Goal: Task Accomplishment & Management: Complete application form

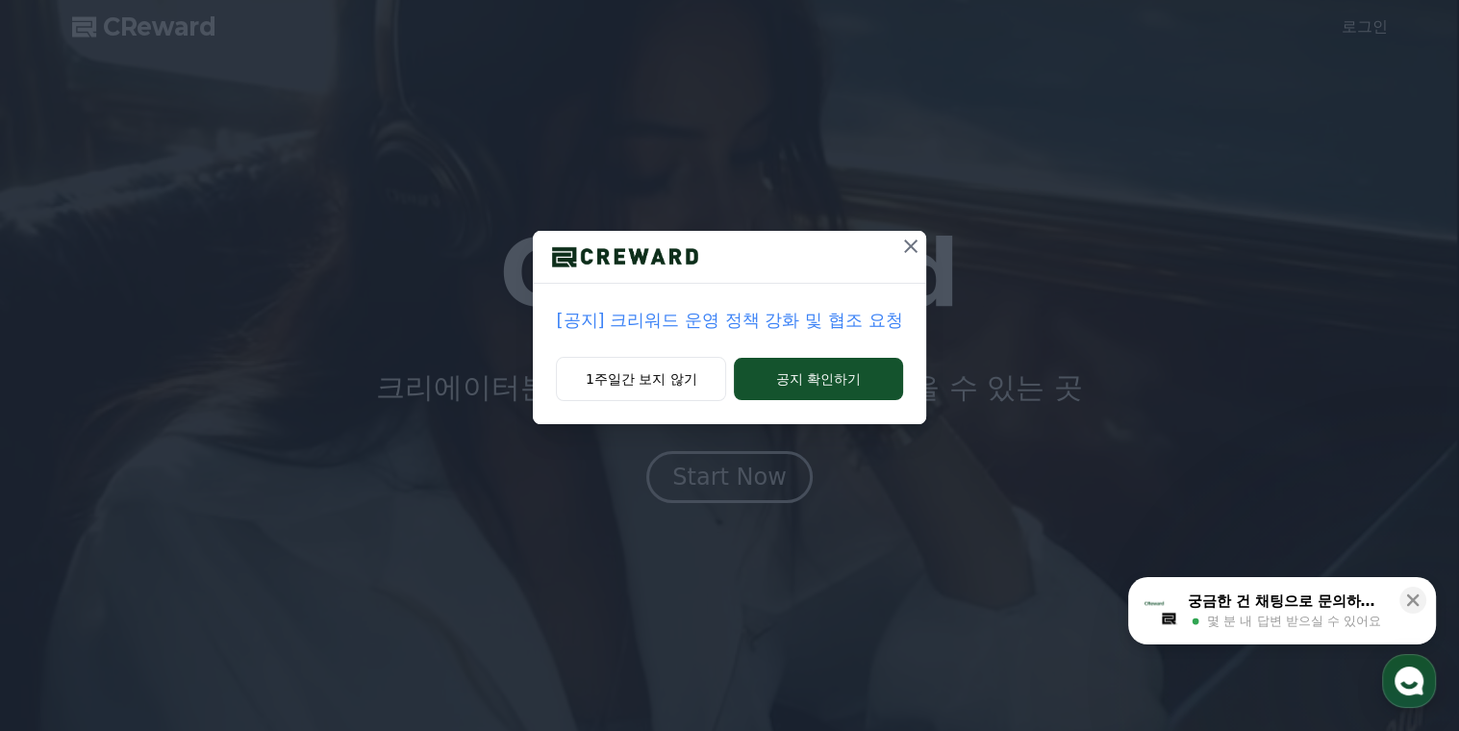
drag, startPoint x: 846, startPoint y: 379, endPoint x: 795, endPoint y: 268, distance: 121.8
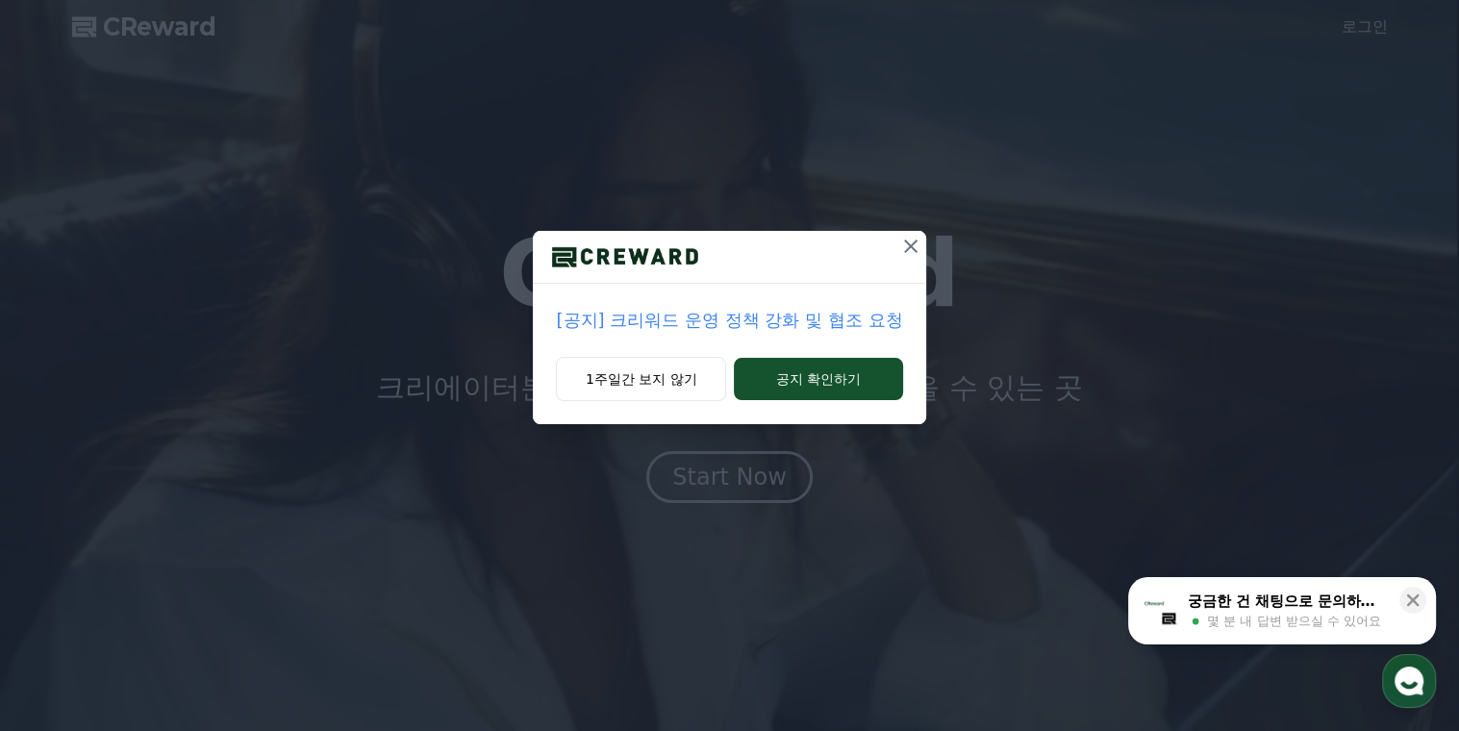
click at [795, 268] on div "[공지] 크리워드 운영 정책 강화 및 협조 요청 1주일간 보지 않기 공지 확인하기" at bounding box center [729, 327] width 392 height 193
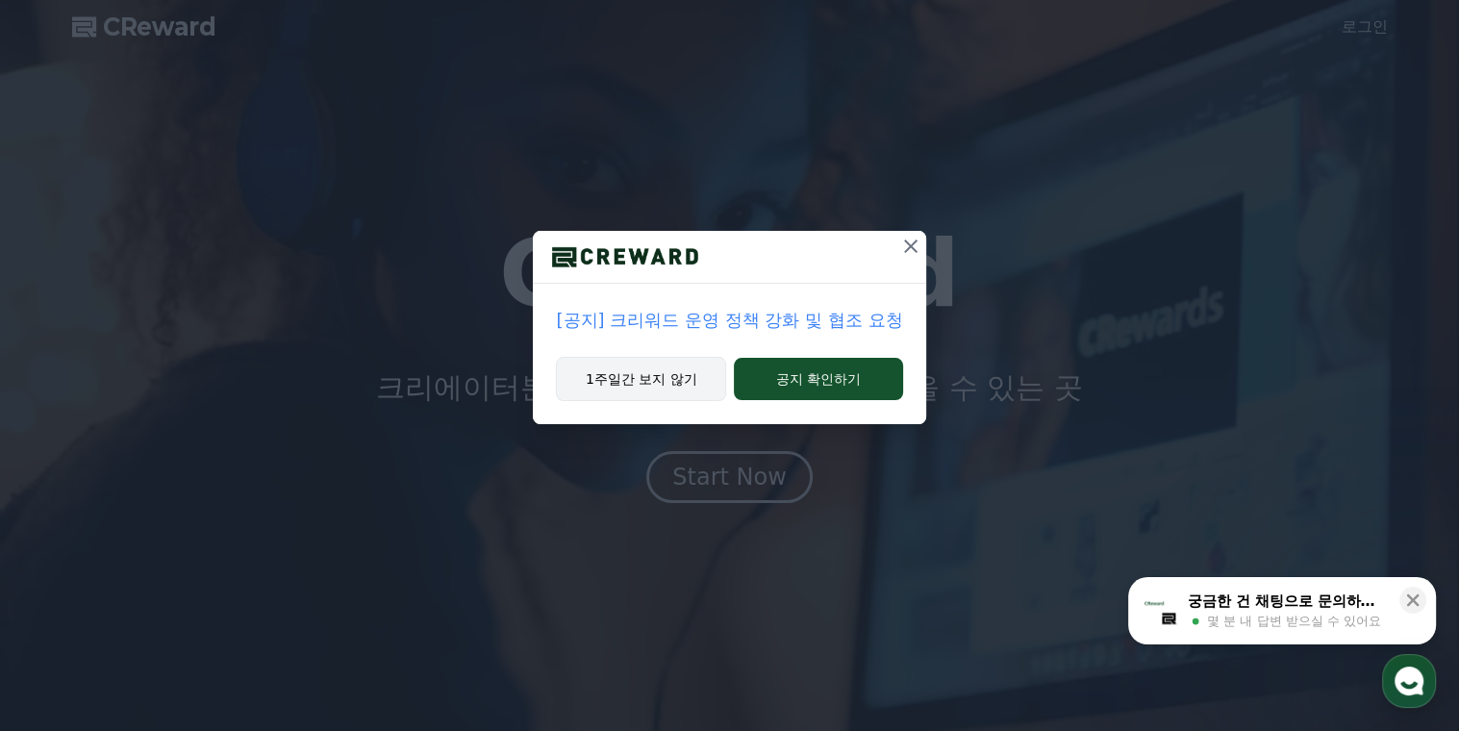
click at [609, 377] on button "1주일간 보지 않기" at bounding box center [641, 379] width 170 height 44
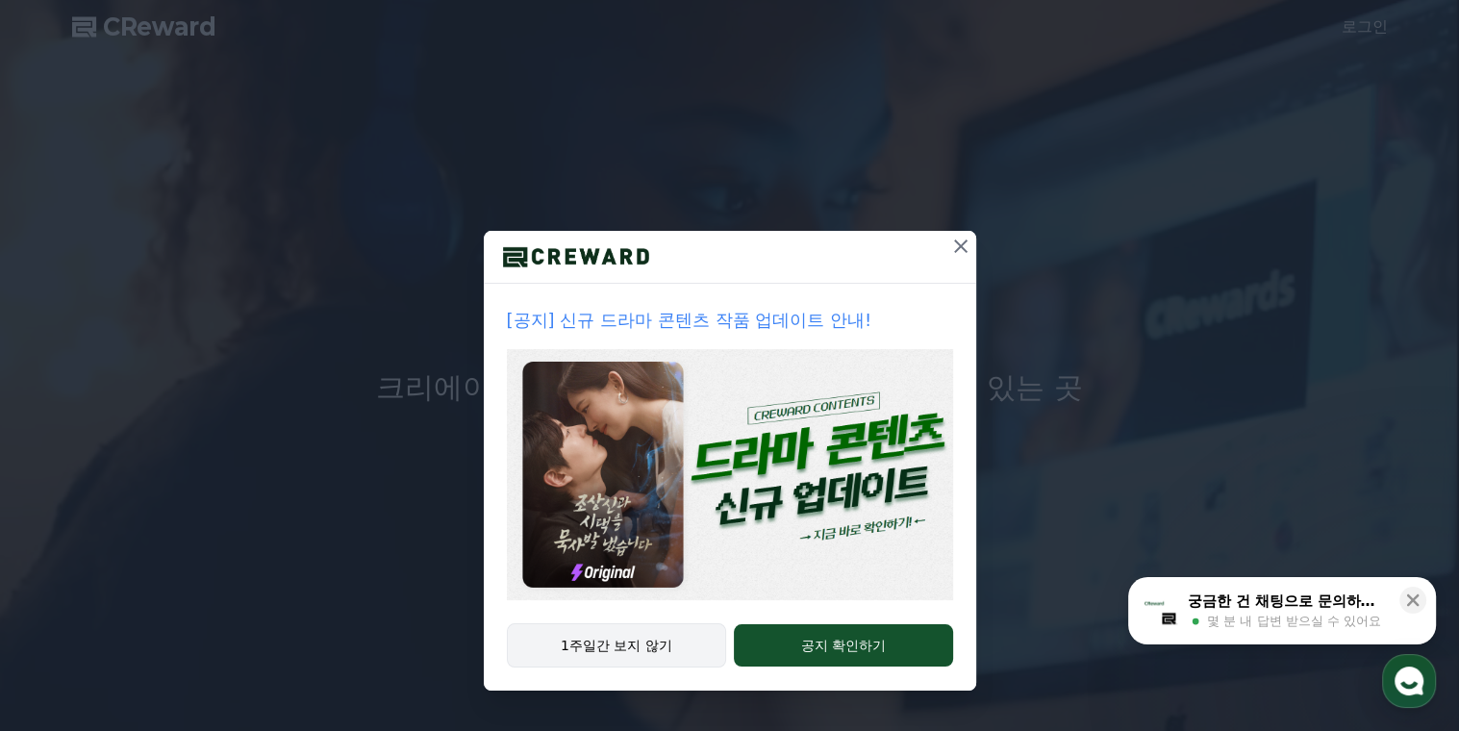
click at [659, 631] on button "1주일간 보지 않기" at bounding box center [617, 645] width 220 height 44
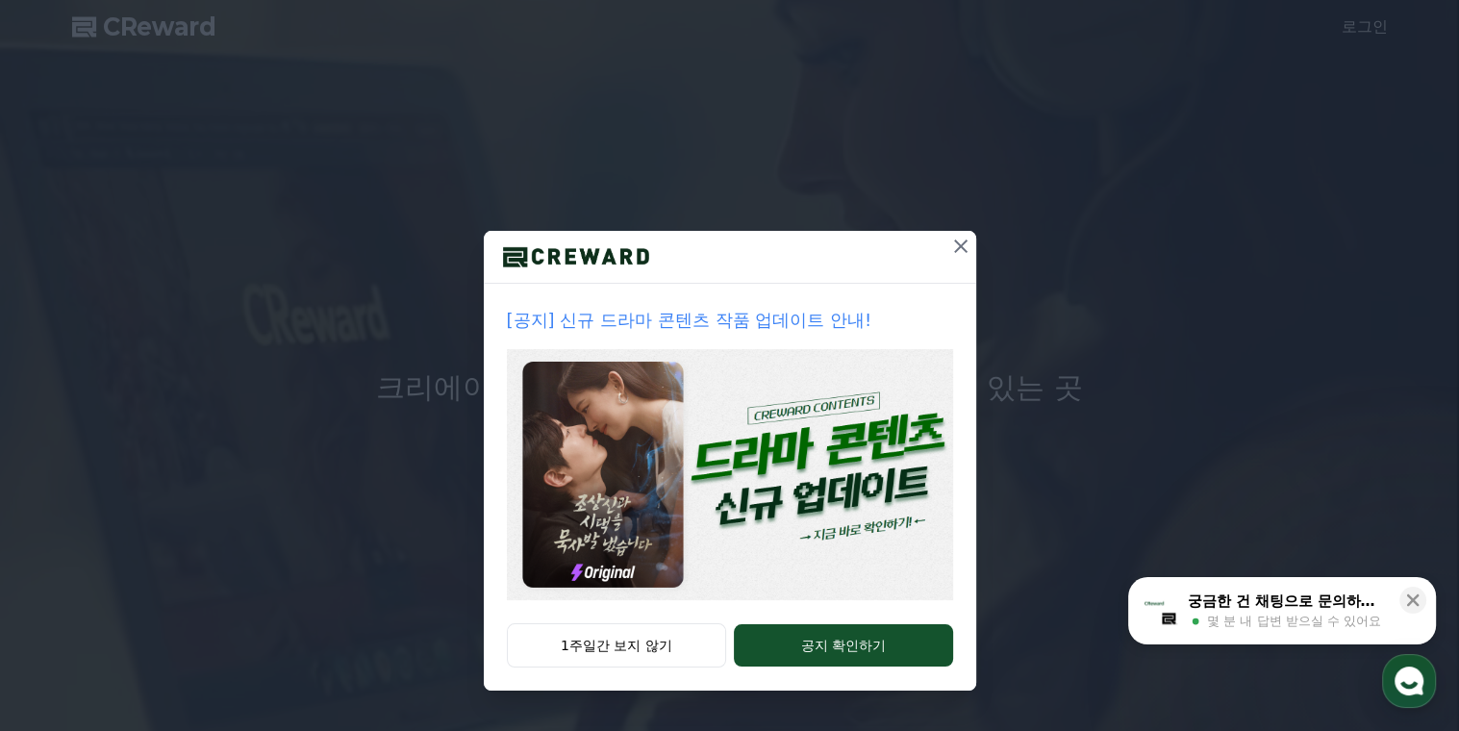
click at [961, 246] on icon at bounding box center [960, 245] width 13 height 13
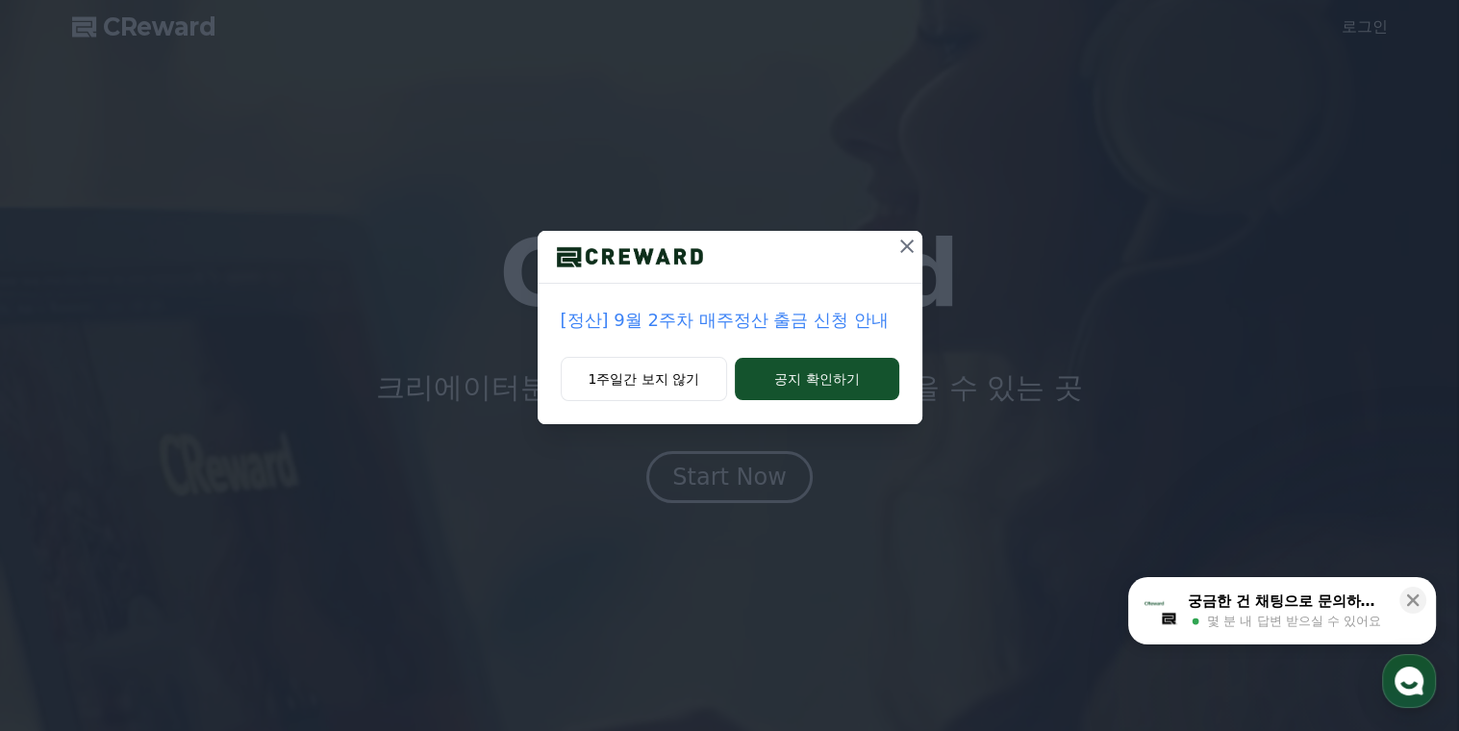
click at [892, 253] on button at bounding box center [906, 246] width 31 height 31
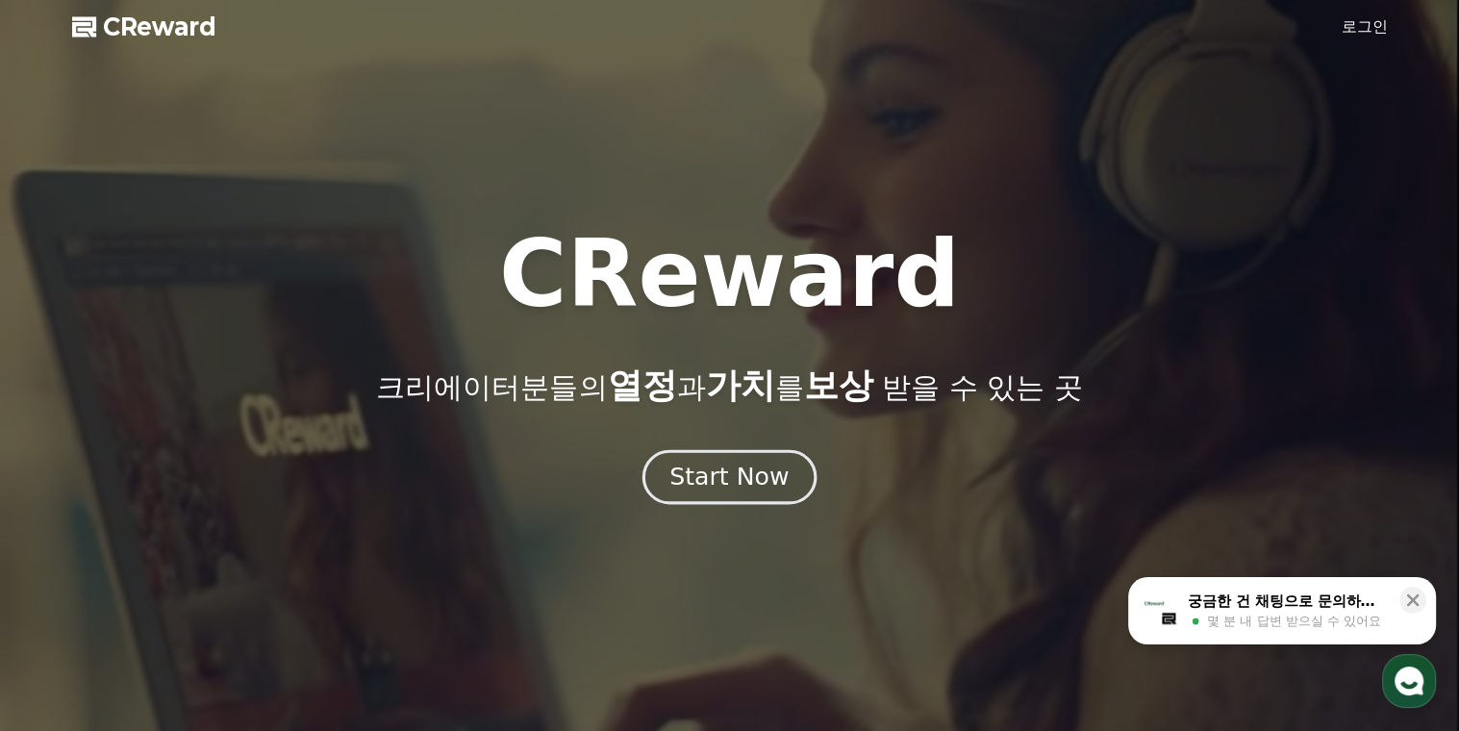
click at [699, 476] on div "Start Now" at bounding box center [728, 477] width 119 height 33
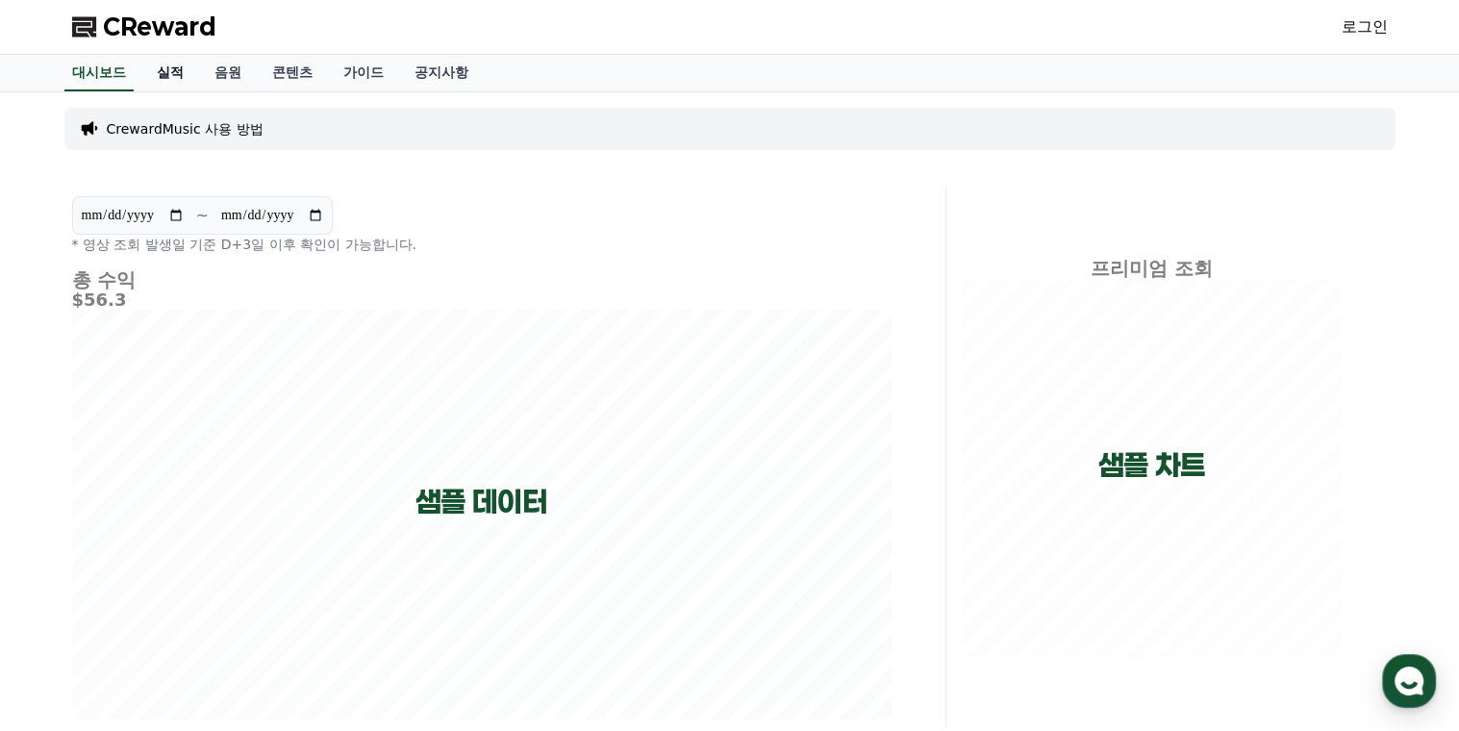
click at [164, 74] on link "실적" at bounding box center [170, 73] width 58 height 37
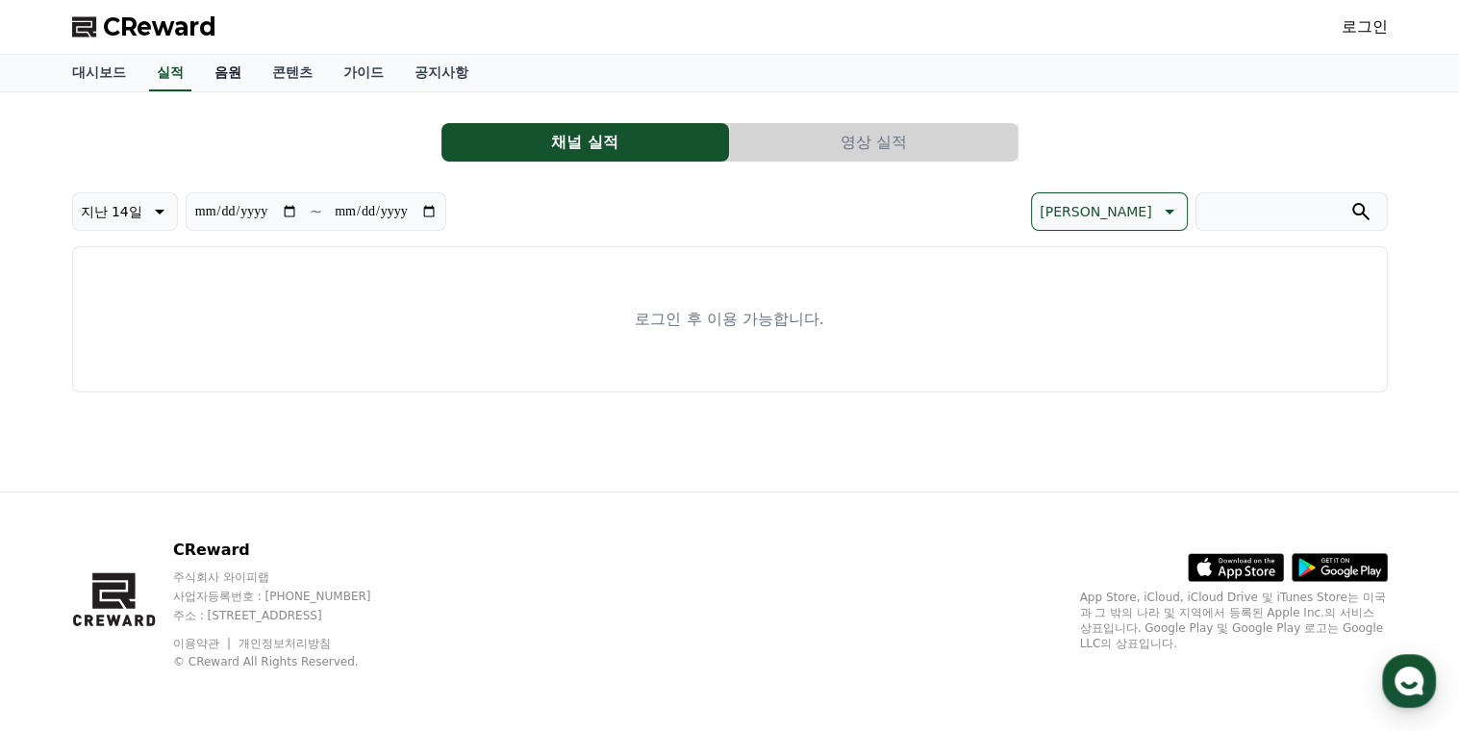
click at [229, 79] on link "음원" at bounding box center [228, 73] width 58 height 37
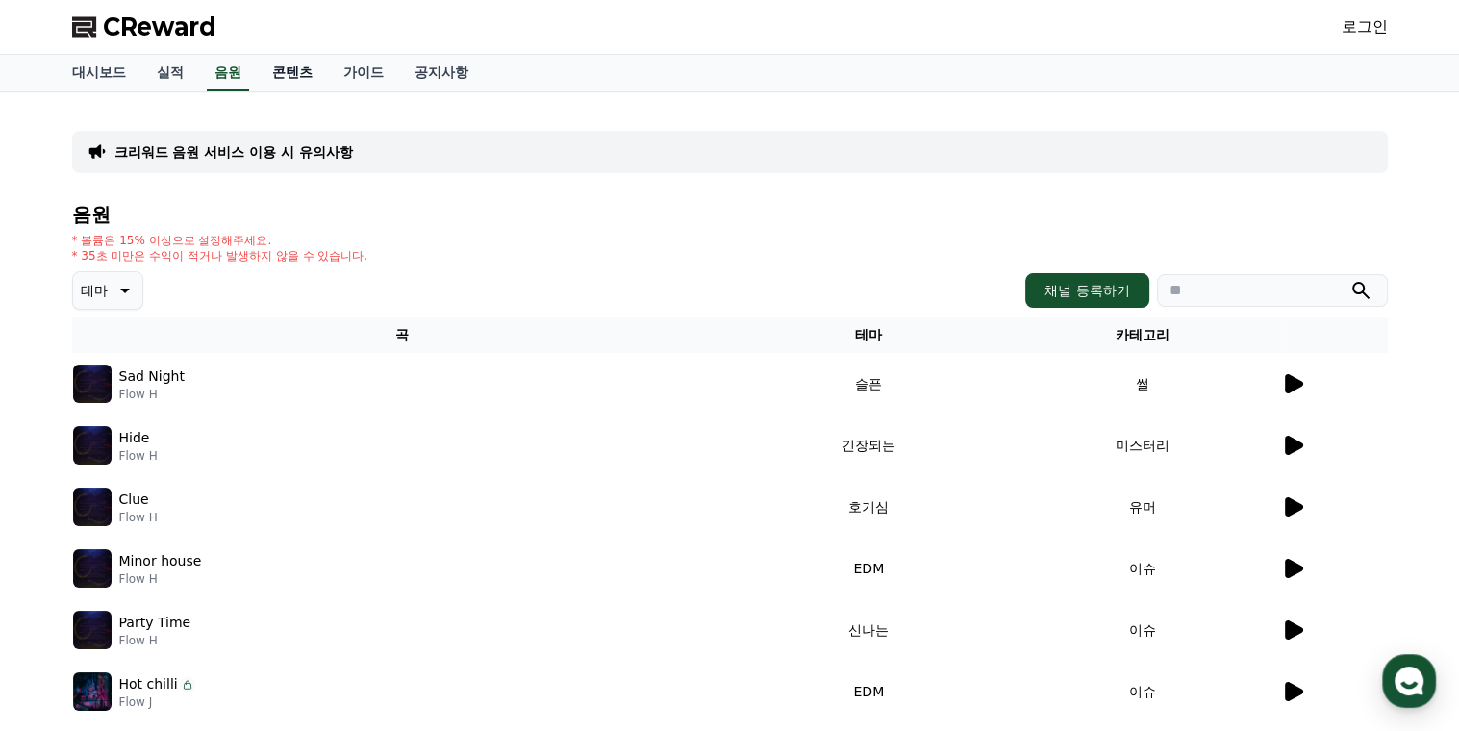
click at [288, 78] on link "콘텐츠" at bounding box center [292, 73] width 71 height 37
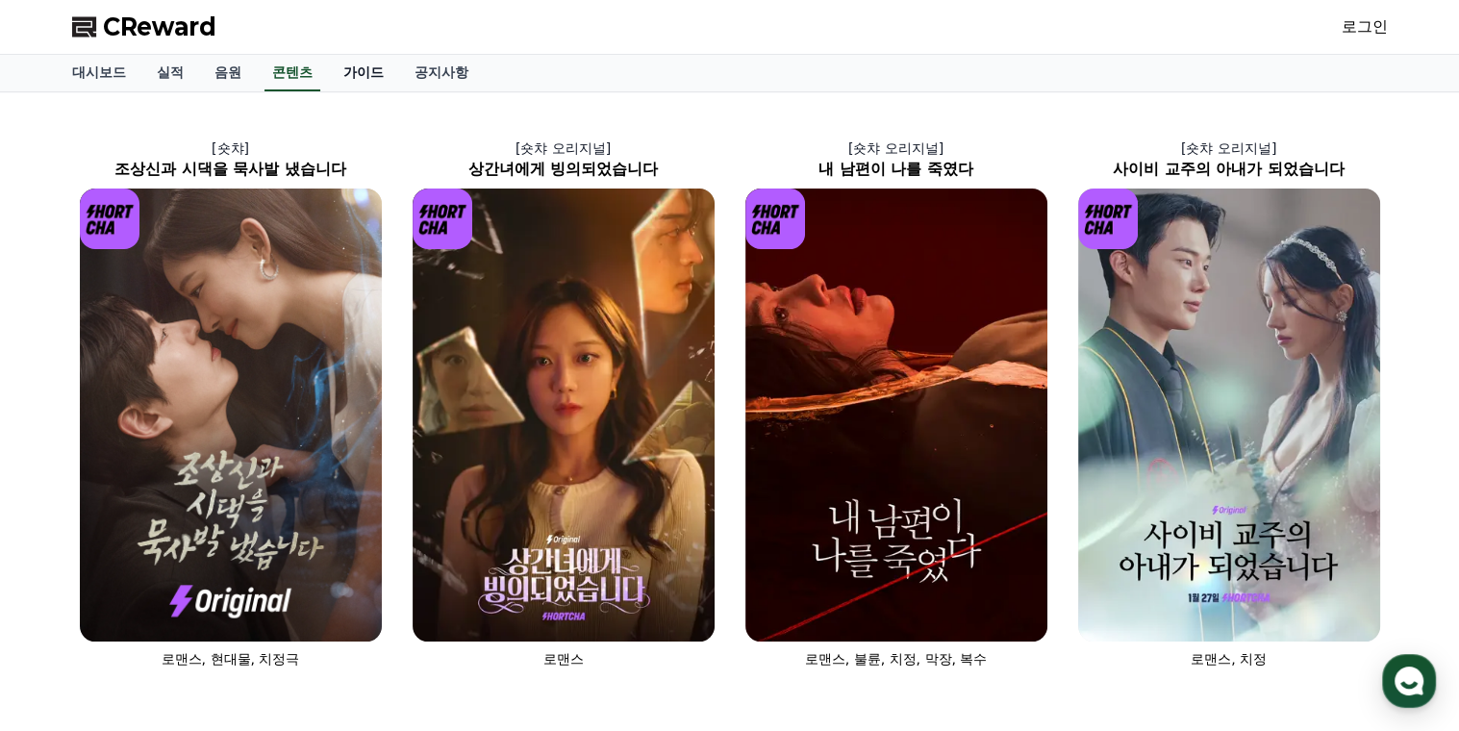
click at [339, 78] on link "가이드" at bounding box center [363, 73] width 71 height 37
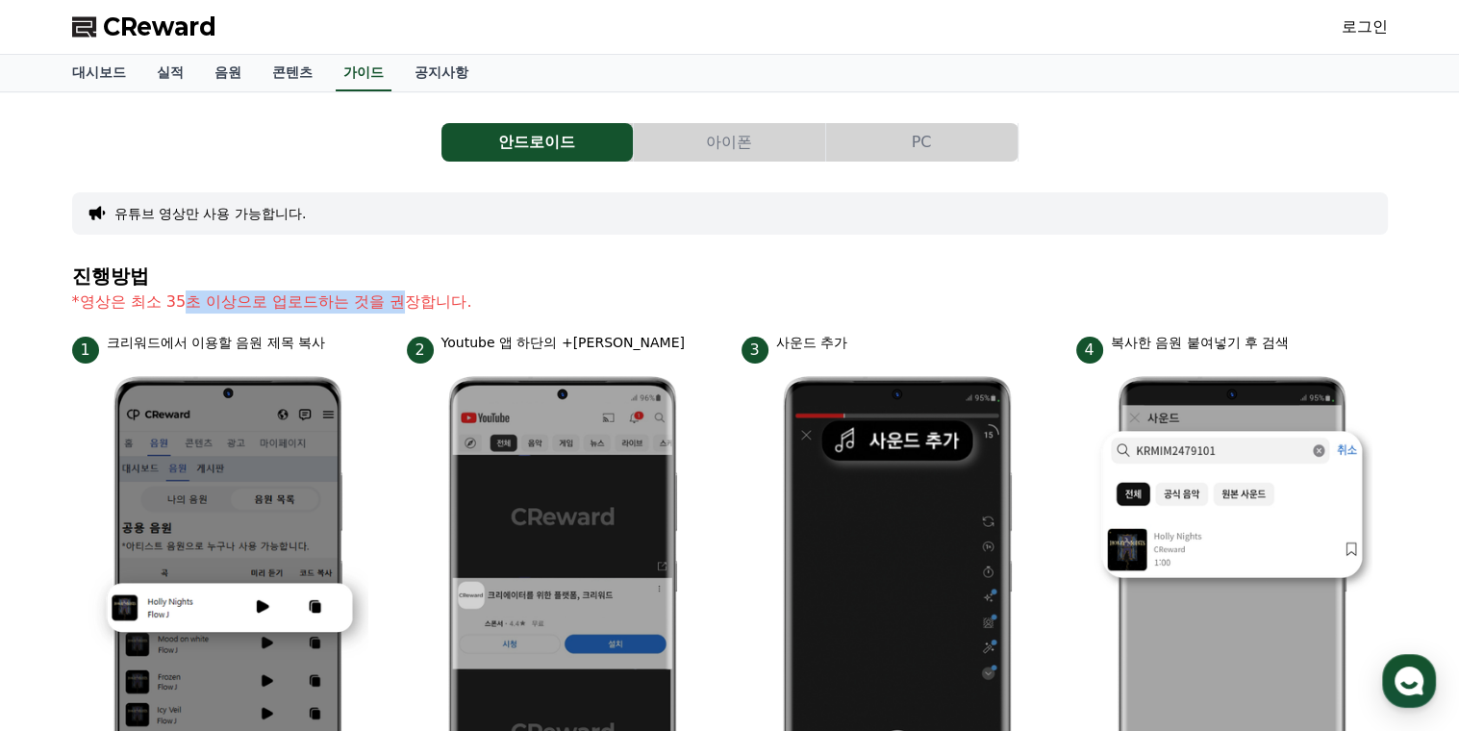
drag, startPoint x: 189, startPoint y: 299, endPoint x: 404, endPoint y: 300, distance: 214.4
click at [404, 300] on p "*영상은 최소 35초 이상으로 업로드하는 것을 권장합니다." at bounding box center [729, 301] width 1315 height 23
click at [712, 295] on p "*영상은 최소 35초 이상으로 업로드하는 것을 권장합니다." at bounding box center [729, 301] width 1315 height 23
click at [450, 48] on div "CReward 로그인" at bounding box center [730, 27] width 1346 height 54
click at [428, 70] on link "공지사항" at bounding box center [441, 73] width 85 height 37
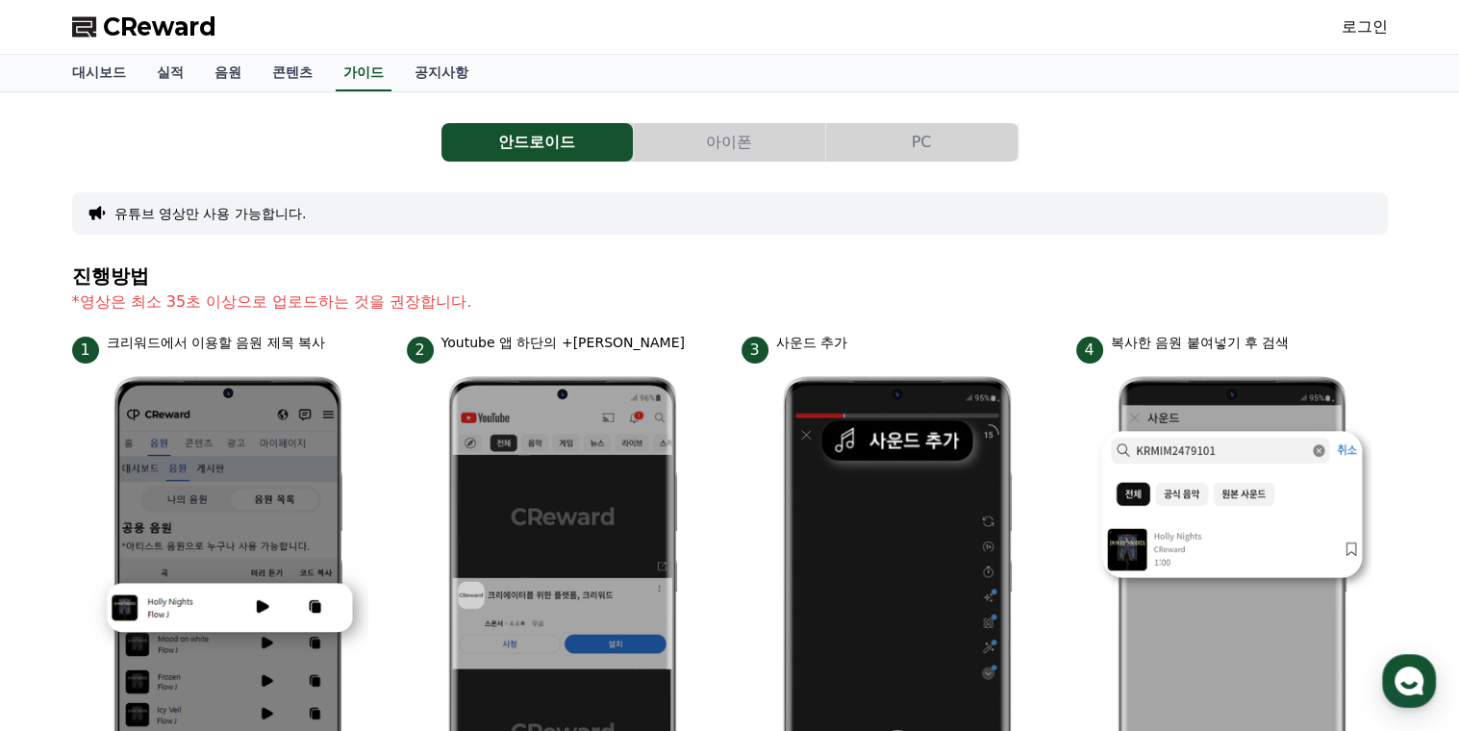
scroll to position [1006, 0]
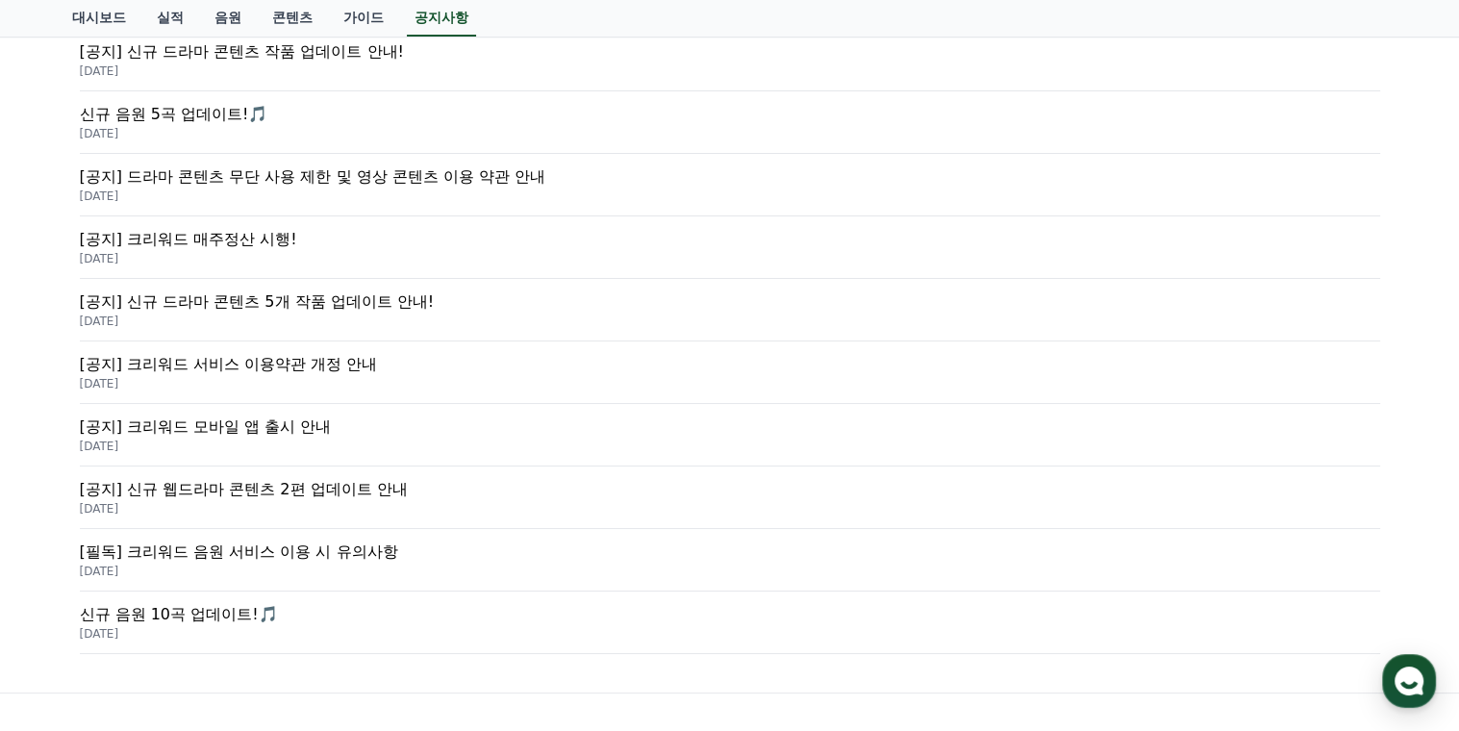
scroll to position [619, 0]
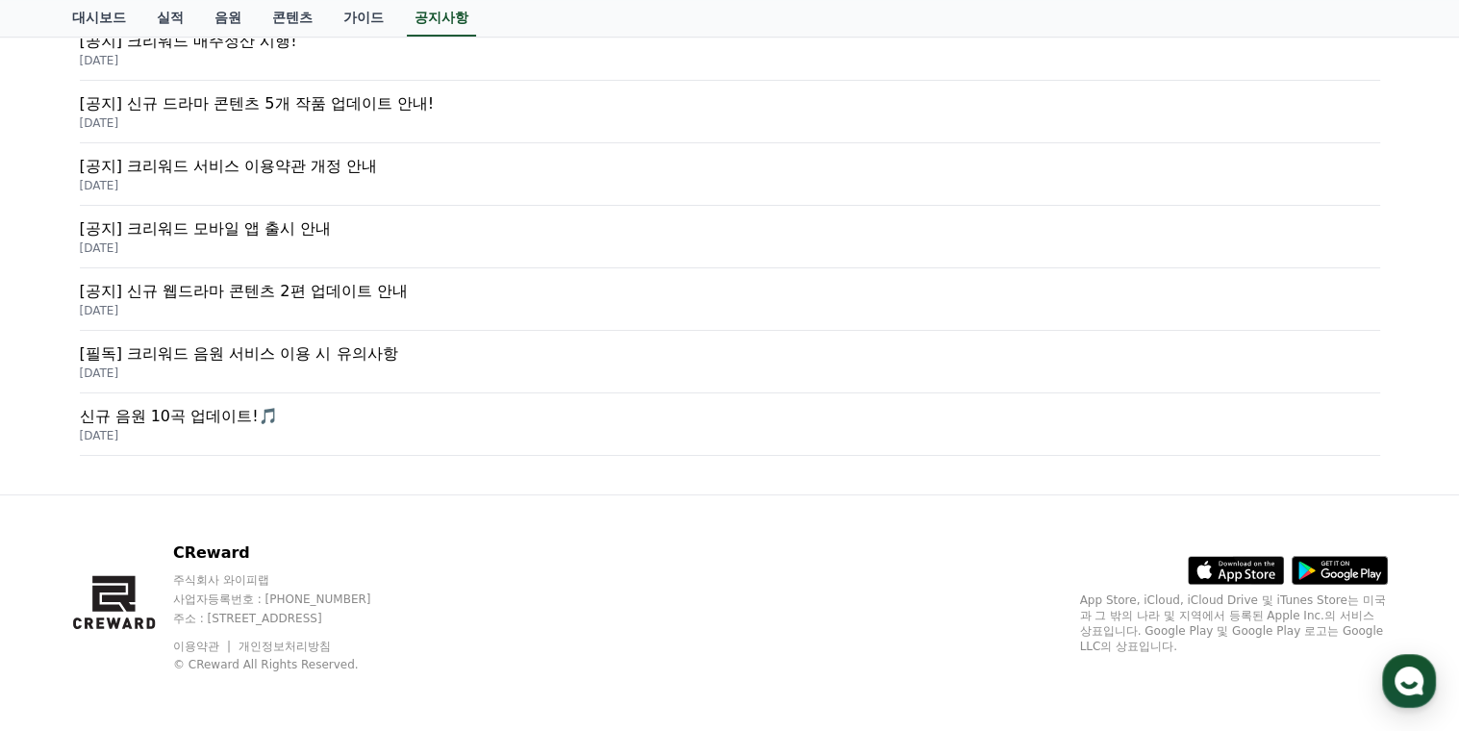
click at [354, 357] on p "[필독] 크리워드 음원 서비스 이용 시 유의사항" at bounding box center [730, 353] width 1300 height 23
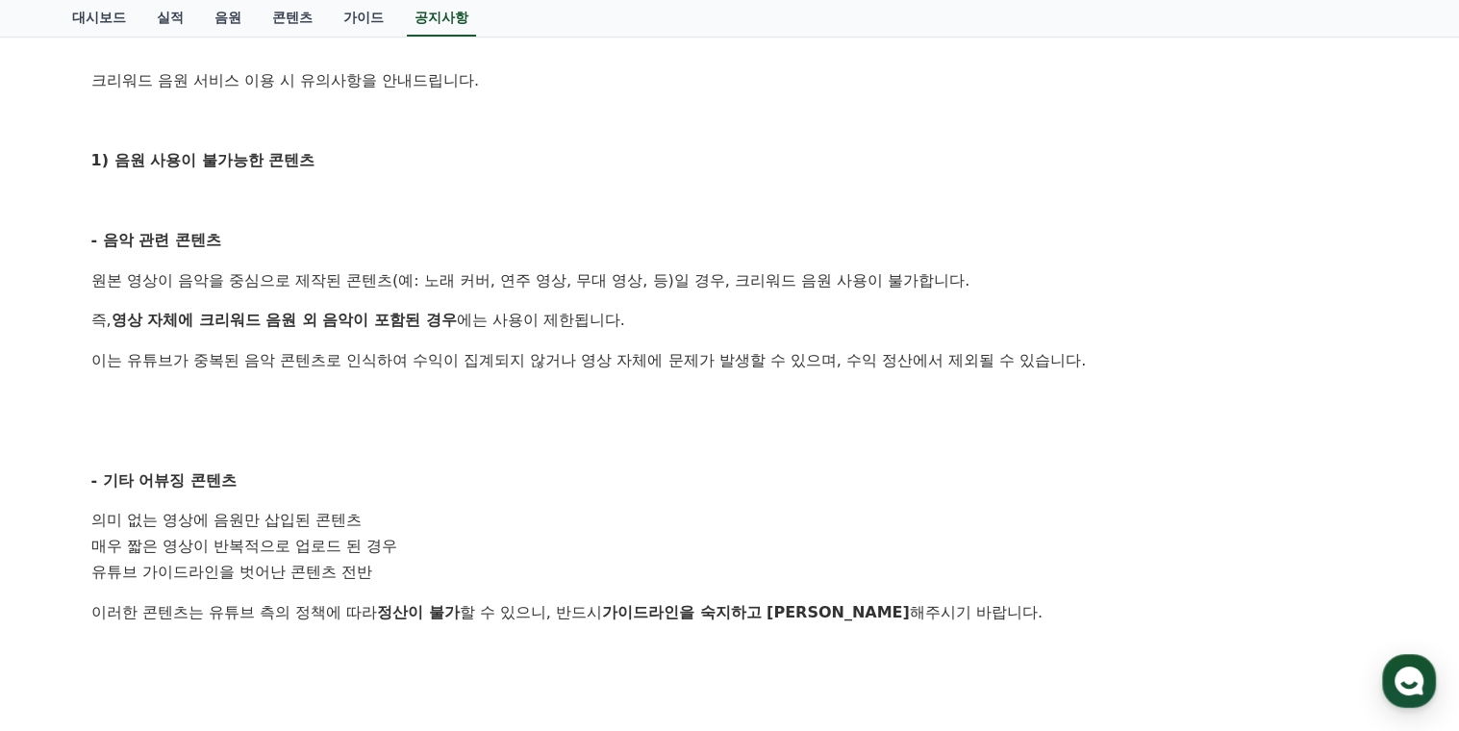
scroll to position [385, 0]
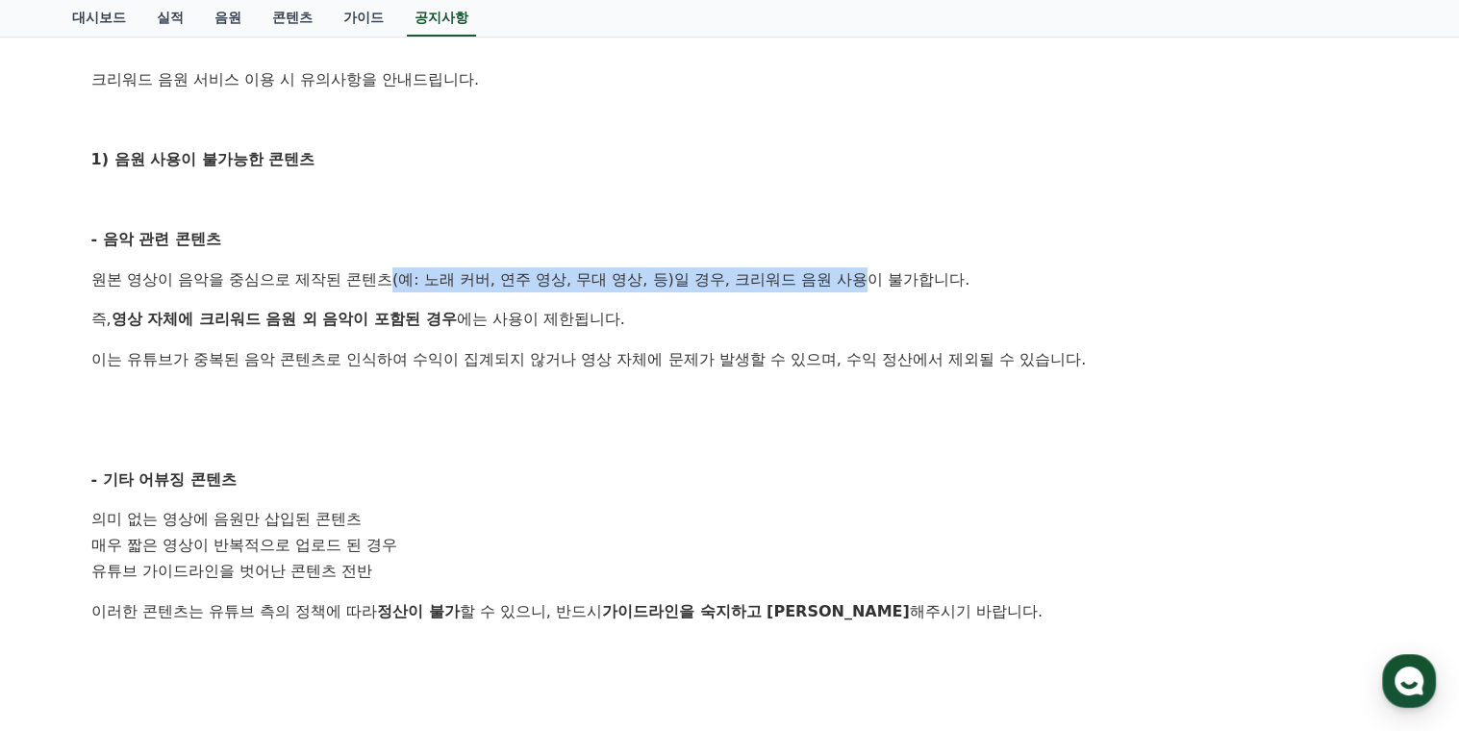
drag, startPoint x: 393, startPoint y: 284, endPoint x: 859, endPoint y: 271, distance: 465.6
click at [859, 271] on p "원본 영상이 음악을 중심으로 제작된 콘텐츠(예: 노래 커버, 연주 영상, 무대 영상, 등)일 경우, 크리워드 음원 사용이 불가합니다." at bounding box center [729, 279] width 1277 height 25
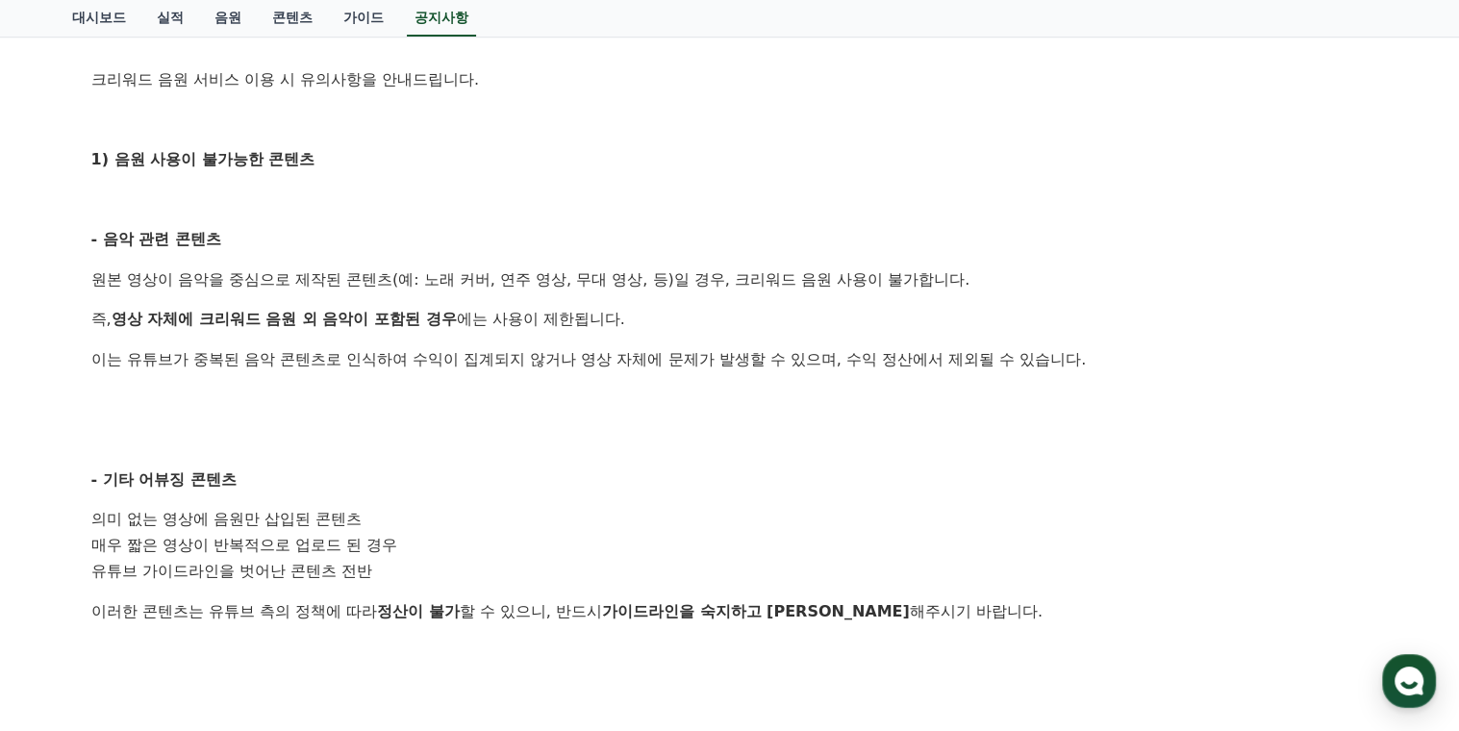
click at [478, 357] on p "이는 유튜브가 중복된 음악 콘텐츠로 인식하여 수익이 집계되지 않거나 영상 자체에 문제가 발생할 수 있으며, 수익 정산에서 제외될 수 있습니다." at bounding box center [729, 359] width 1277 height 25
drag, startPoint x: 429, startPoint y: 279, endPoint x: 469, endPoint y: 288, distance: 41.3
click at [469, 288] on p "원본 영상이 음악을 중심으로 제작된 콘텐츠(예: 노래 커버, 연주 영상, 무대 영상, 등)일 경우, 크리워드 음원 사용이 불가합니다." at bounding box center [729, 279] width 1277 height 25
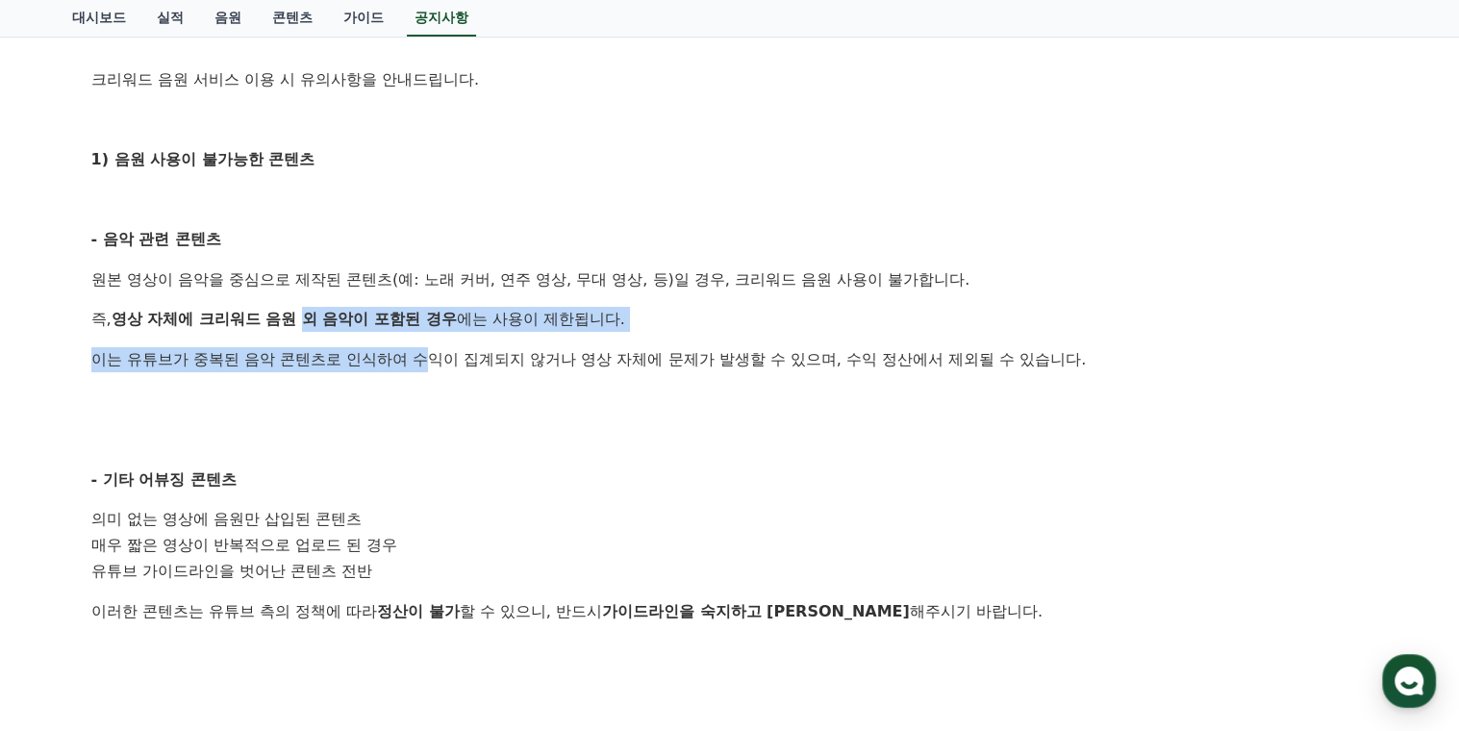
drag, startPoint x: 469, startPoint y: 288, endPoint x: 427, endPoint y: 354, distance: 78.7
click at [427, 354] on div "안녕하세요, 크리워드입니다. 크리워드를 이용해주시는 크리에이터님들께 감사의 말씀을 드립니다. 크리워드 음원 서비스 이용 시 유의사항을 안내드립…" at bounding box center [729, 585] width 1277 height 1277
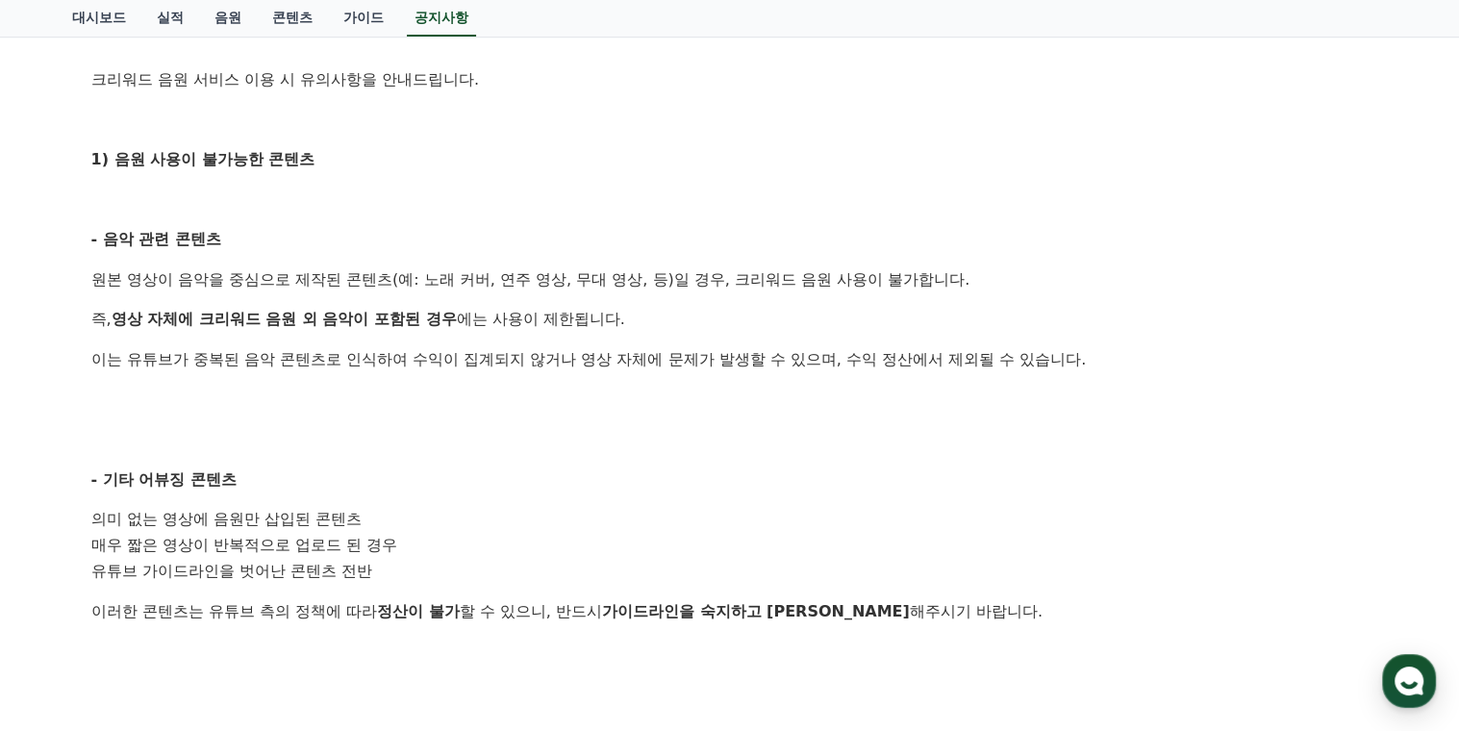
drag, startPoint x: 427, startPoint y: 354, endPoint x: 451, endPoint y: 418, distance: 68.8
click at [451, 418] on div "안녕하세요, 크리워드입니다. 크리워드를 이용해주시는 크리에이터님들께 감사의 말씀을 드립니다. 크리워드 음원 서비스 이용 시 유의사항을 안내드립…" at bounding box center [729, 585] width 1277 height 1277
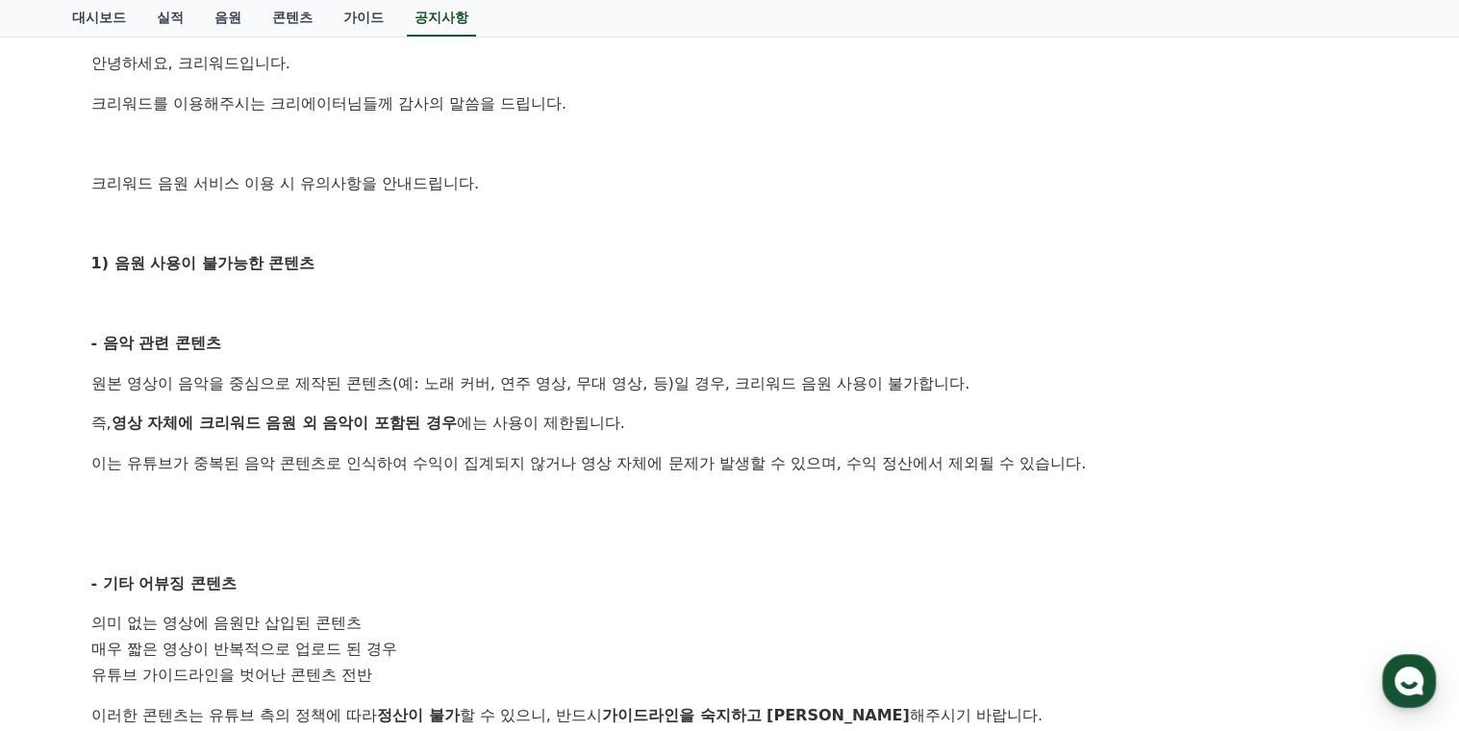
scroll to position [0, 0]
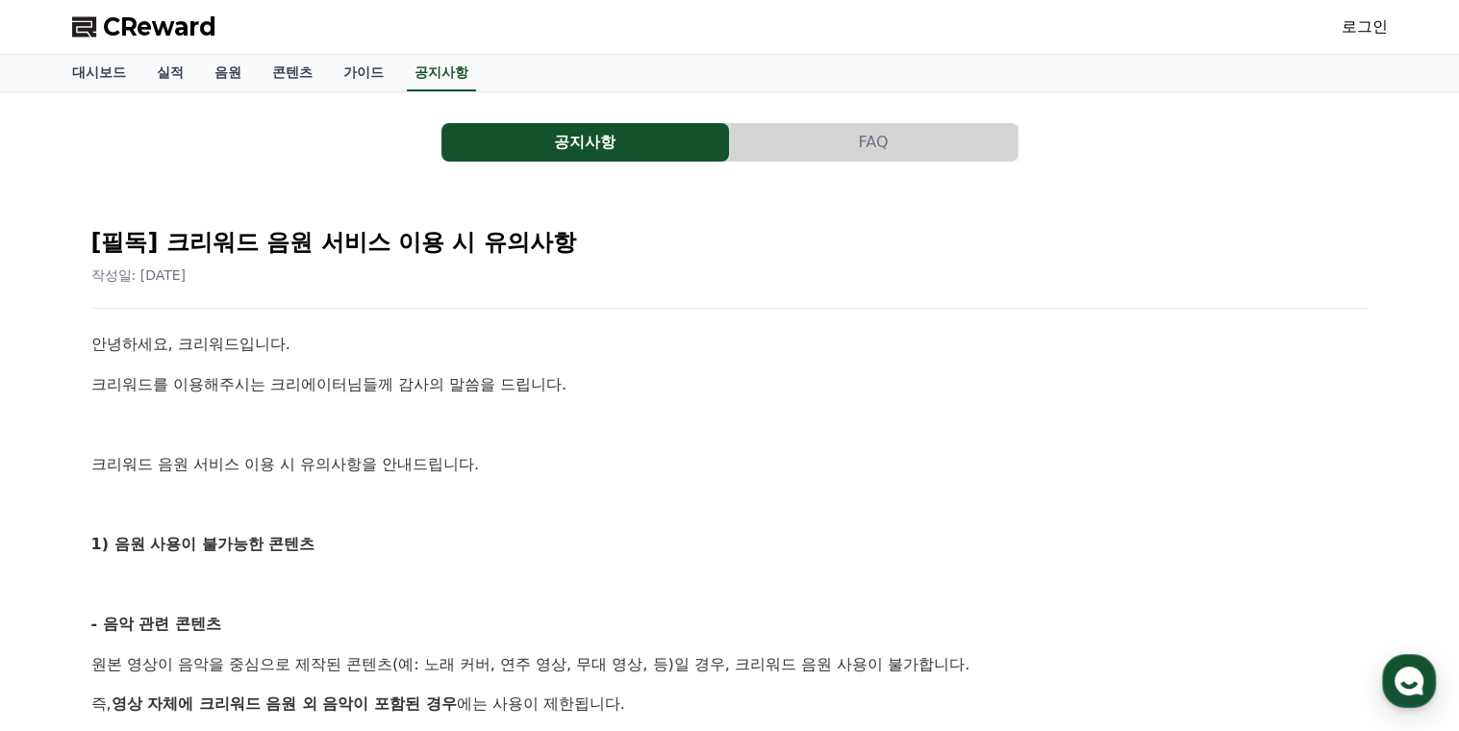
click at [870, 136] on button "FAQ" at bounding box center [874, 142] width 288 height 38
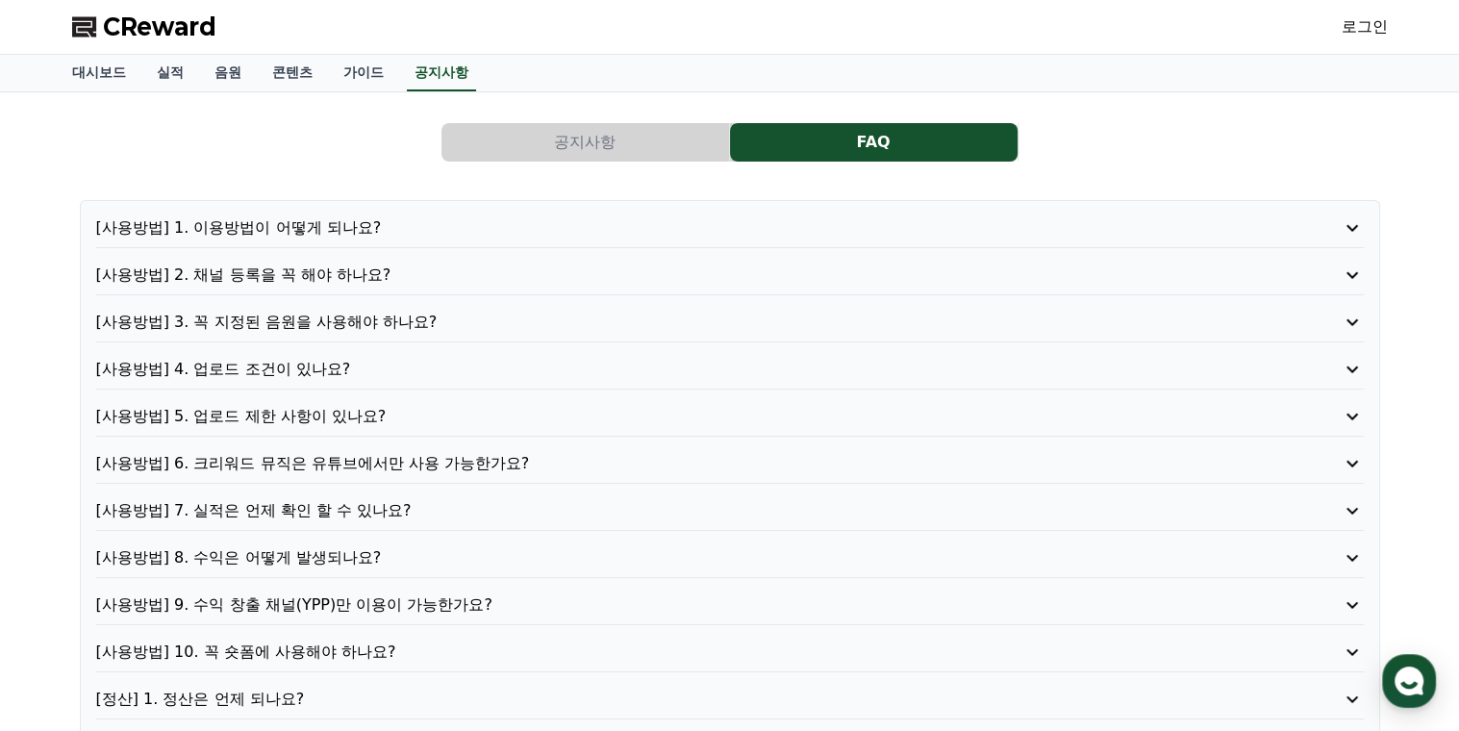
click at [300, 267] on p "[사용방법] 2. 채널 등록을 꼭 해야 하나요?" at bounding box center [679, 274] width 1166 height 23
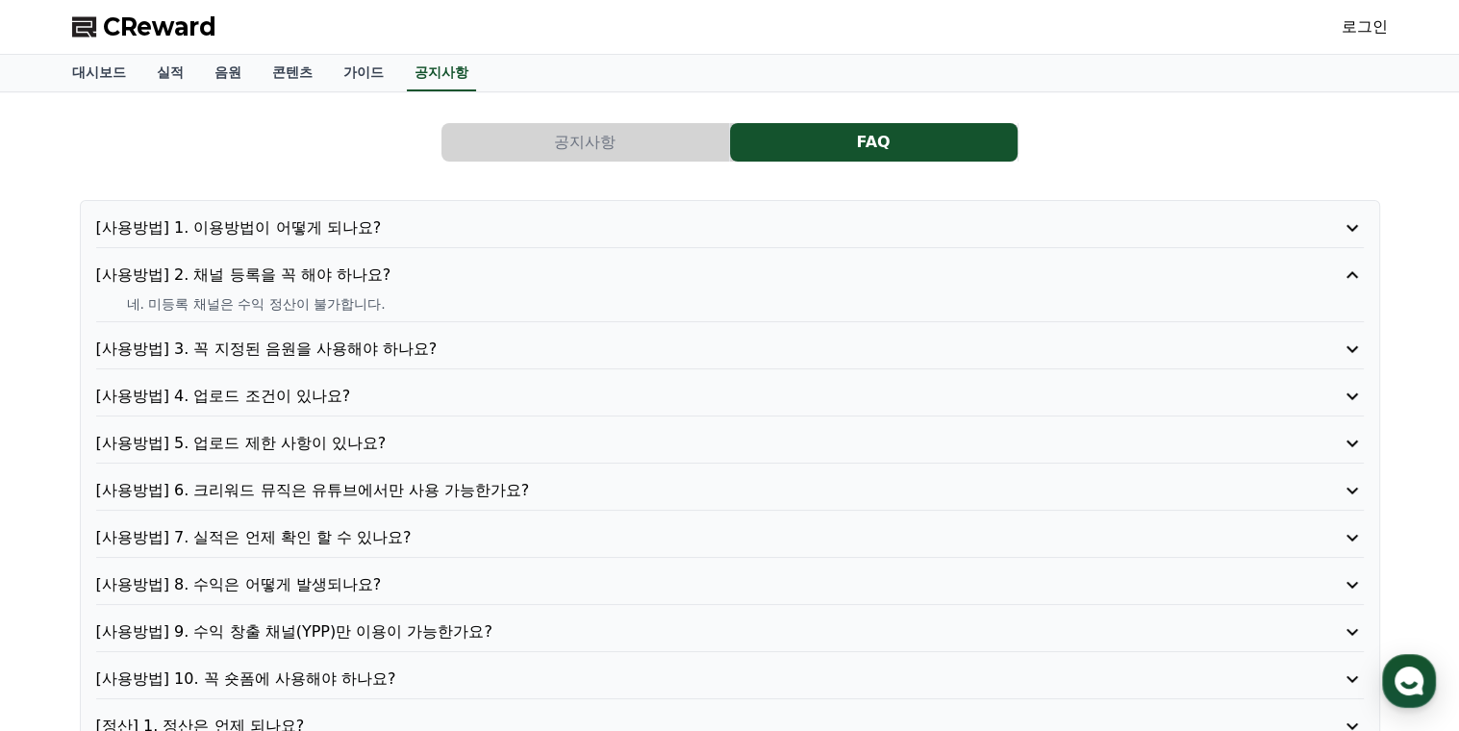
click at [318, 235] on p "[사용방법] 1. 이용방법이 어떻게 되나요?" at bounding box center [679, 227] width 1166 height 23
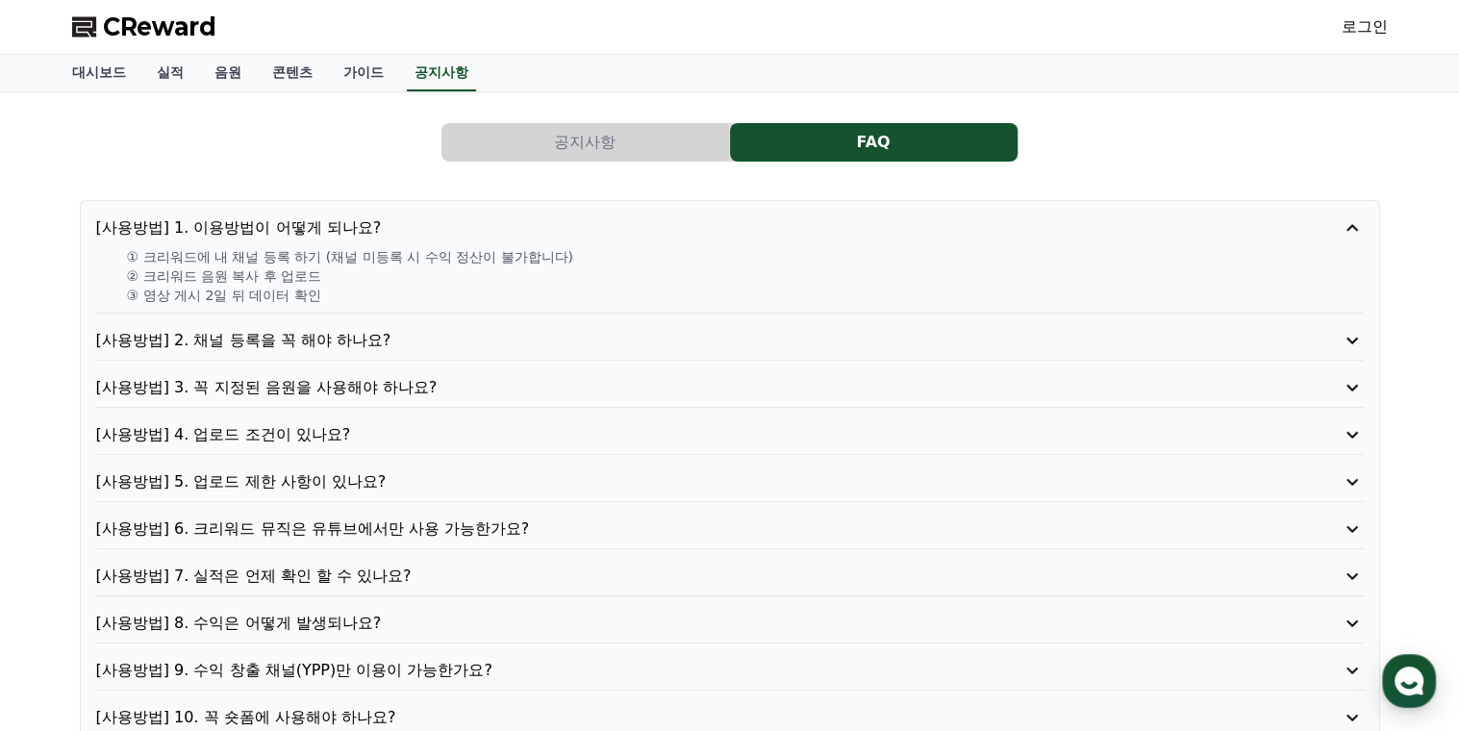
click at [330, 385] on p "[사용방법] 3. 꼭 지정된 음원을 사용해야 하나요?" at bounding box center [679, 387] width 1166 height 23
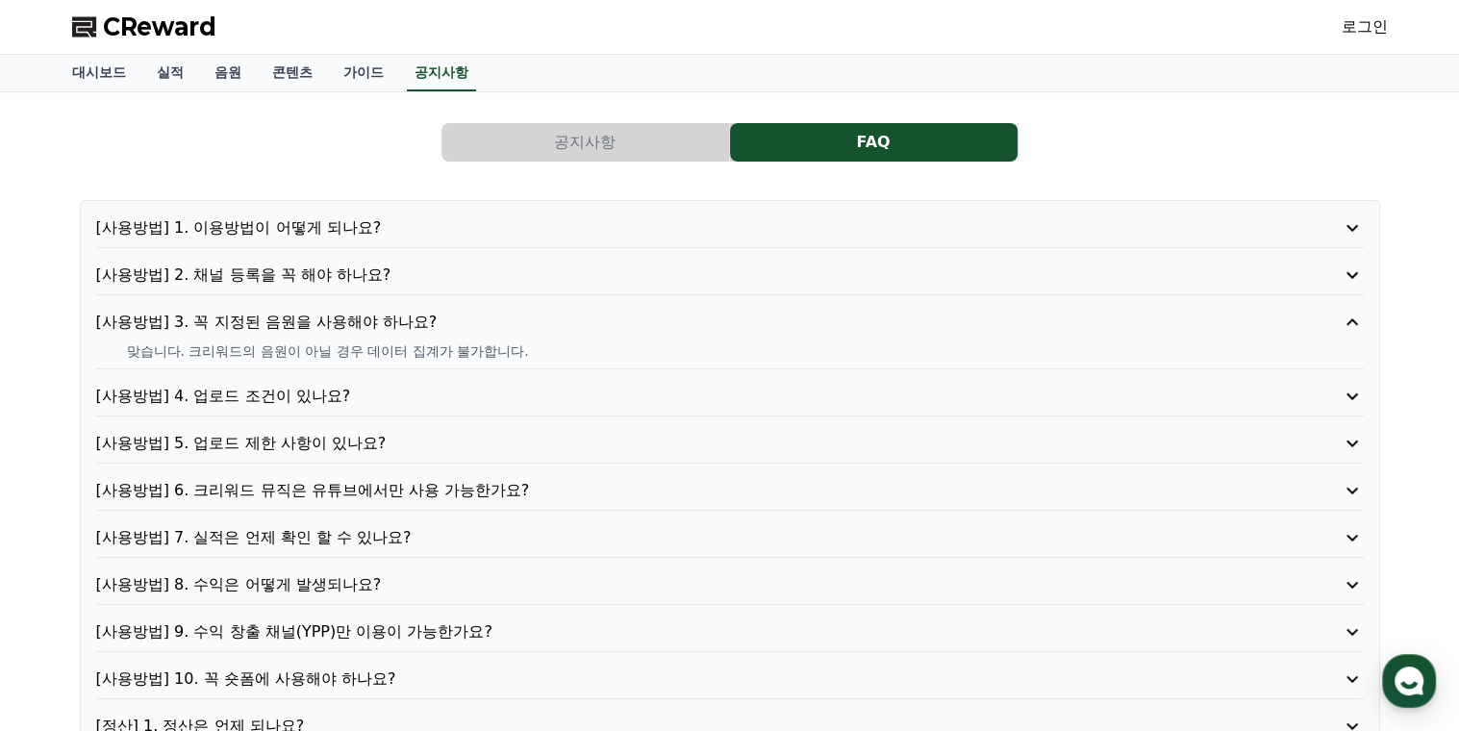
click at [320, 399] on p "[사용방법] 4. 업로드 조건이 있나요?" at bounding box center [679, 396] width 1166 height 23
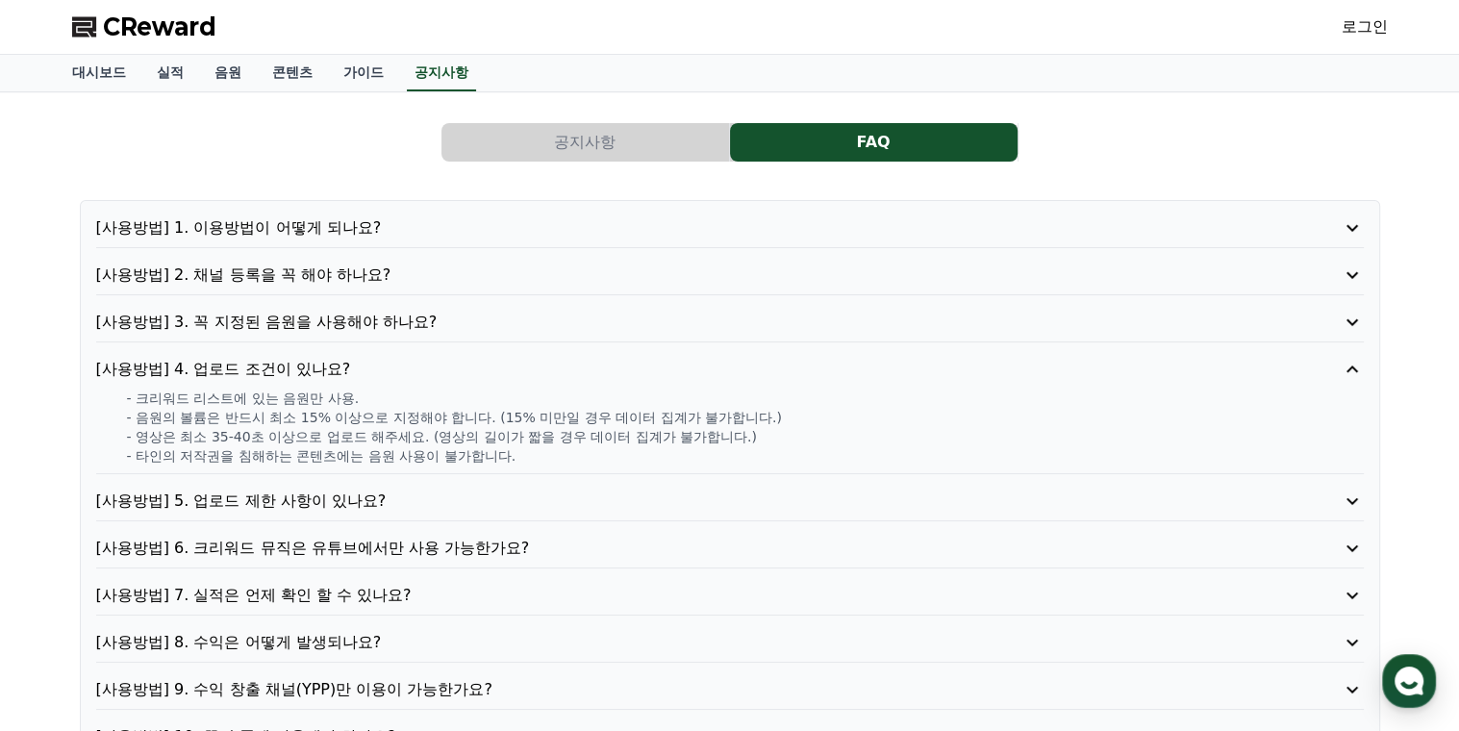
drag, startPoint x: 242, startPoint y: 426, endPoint x: 319, endPoint y: 429, distance: 77.0
click at [319, 429] on p "- 영상은 최소 35-40초 이상으로 업로드 해주세요. (영상의 길이가 짧을 경우 데이터 집계가 불가합니다.)" at bounding box center [745, 436] width 1237 height 19
drag, startPoint x: 319, startPoint y: 429, endPoint x: 261, endPoint y: 457, distance: 64.9
click at [261, 457] on p "- 타인의 저작권을 침해하는 콘텐츠에는 음원 사용이 불가합니다." at bounding box center [745, 455] width 1237 height 19
drag, startPoint x: 261, startPoint y: 457, endPoint x: 282, endPoint y: 504, distance: 51.7
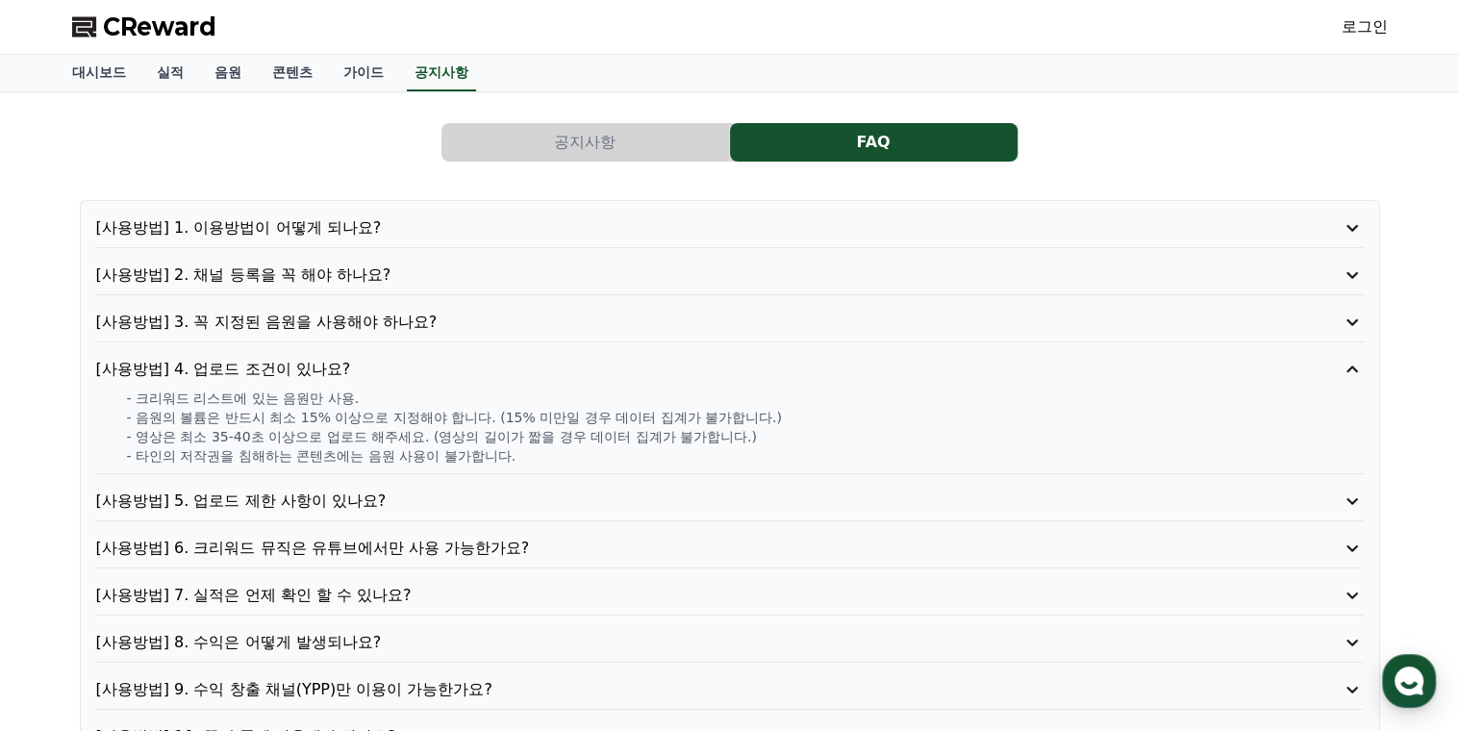
click at [282, 504] on p "[사용방법] 5. 업로드 제한 사항이 있나요?" at bounding box center [679, 500] width 1166 height 23
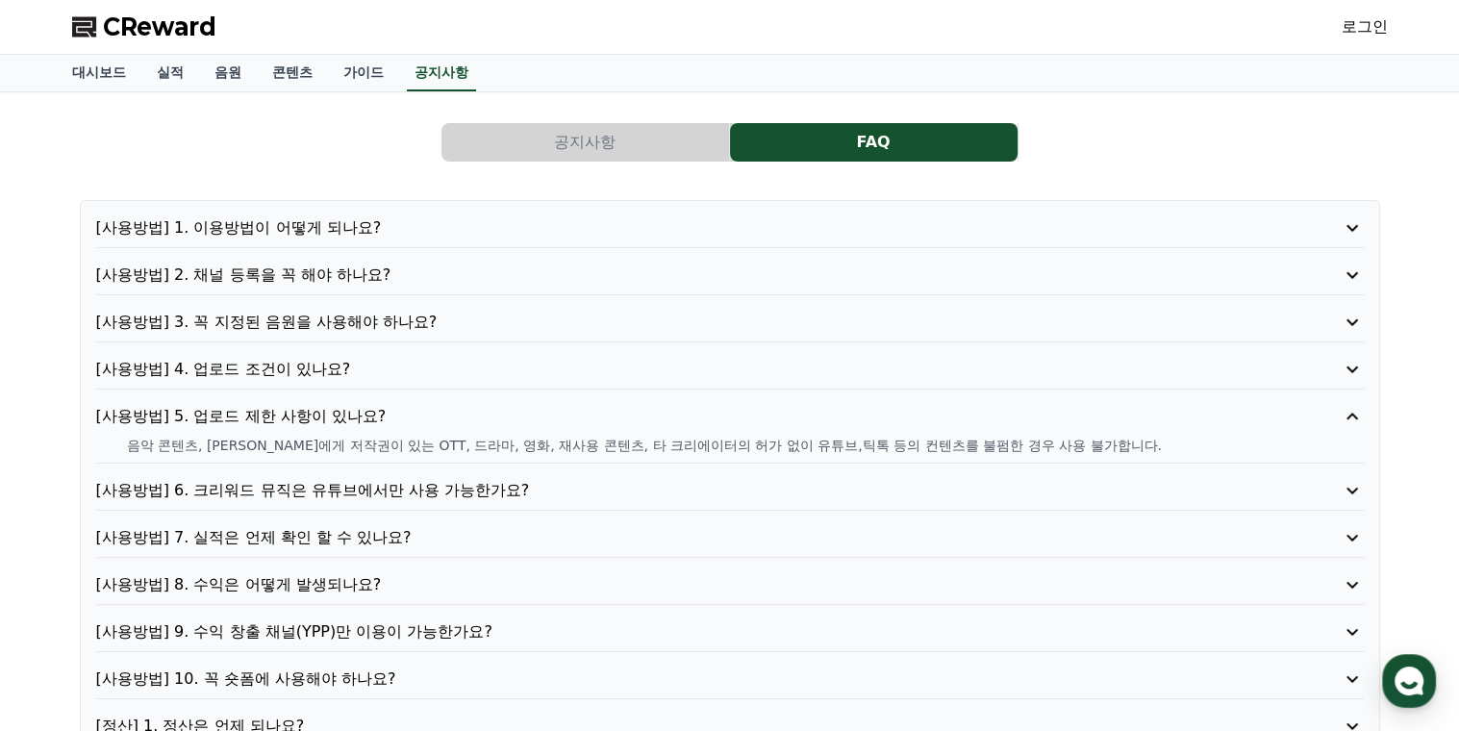
drag, startPoint x: 214, startPoint y: 448, endPoint x: 943, endPoint y: 431, distance: 729.1
click at [943, 431] on div "[사용방법] 5. 업로드 제한 사항이 있나요? 음악 콘텐츠, [PERSON_NAME]에게 저작권이 있는 OTT, 드라마, 영화, 재사용 콘텐츠…" at bounding box center [729, 434] width 1267 height 59
click at [45, 483] on div "공지사항 FAQ [사용방법] 1. 이용방법이 어떻게 되나요? [사용방법] 2. 채널 등록을 꼭 해야 하나요? [사용방법] 3. 꼭 지정된 음원…" at bounding box center [729, 528] width 1459 height 873
click at [358, 488] on p "[사용방법] 6. 크리워드 뮤직은 유튜브에서만 사용 가능한가요?" at bounding box center [679, 490] width 1166 height 23
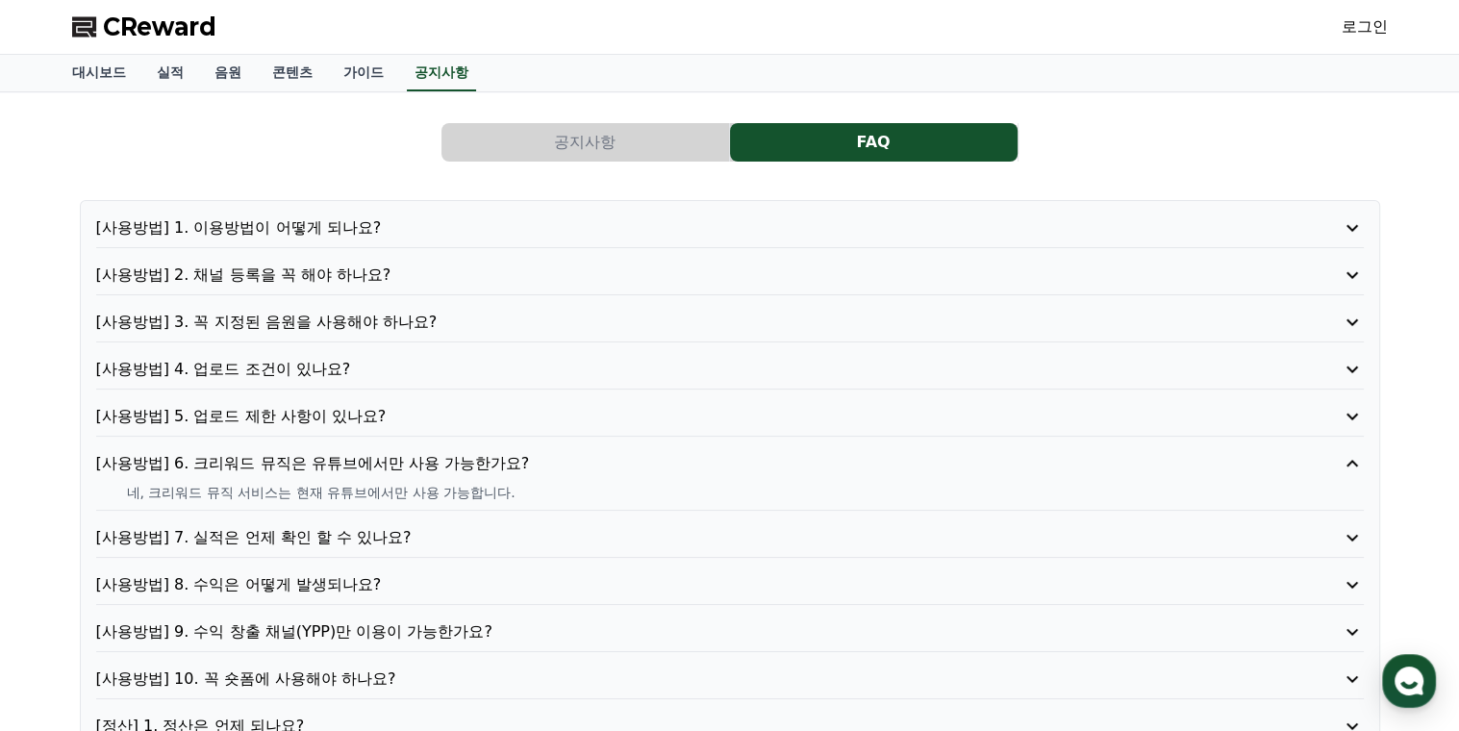
click at [354, 538] on p "[사용방법] 7. 실적은 언제 확인 할 수 있나요?" at bounding box center [679, 537] width 1166 height 23
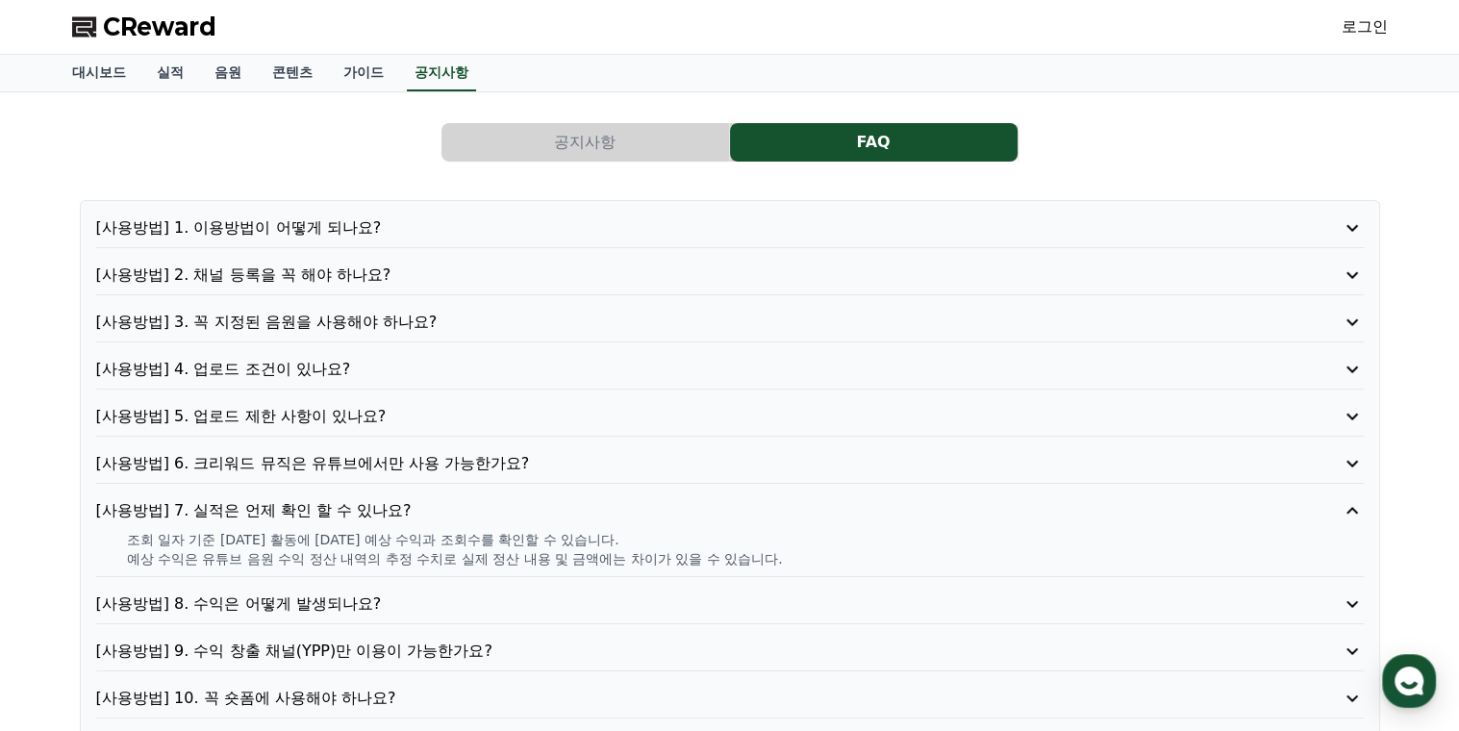
click at [372, 598] on p "[사용방법] 8. 수익은 어떻게 발생되나요?" at bounding box center [679, 603] width 1166 height 23
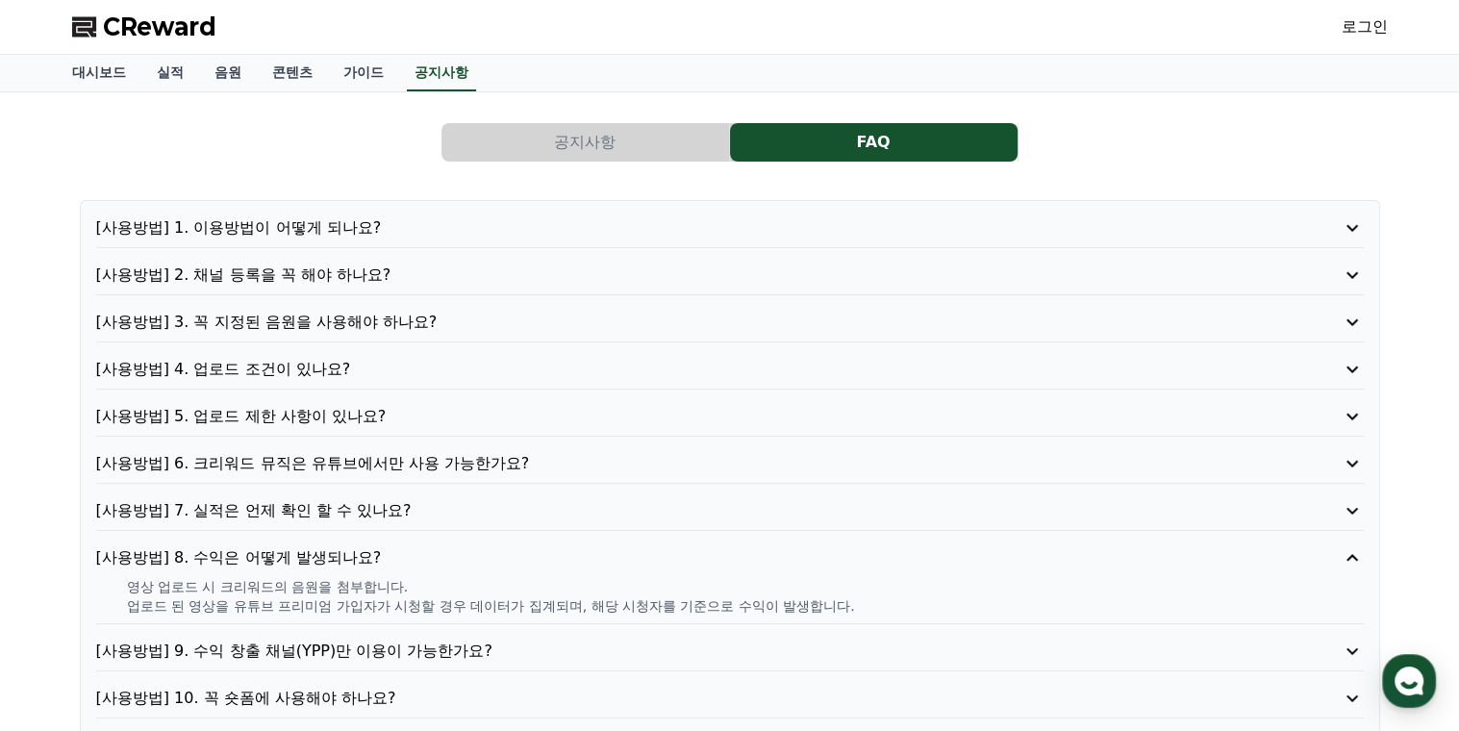
scroll to position [96, 0]
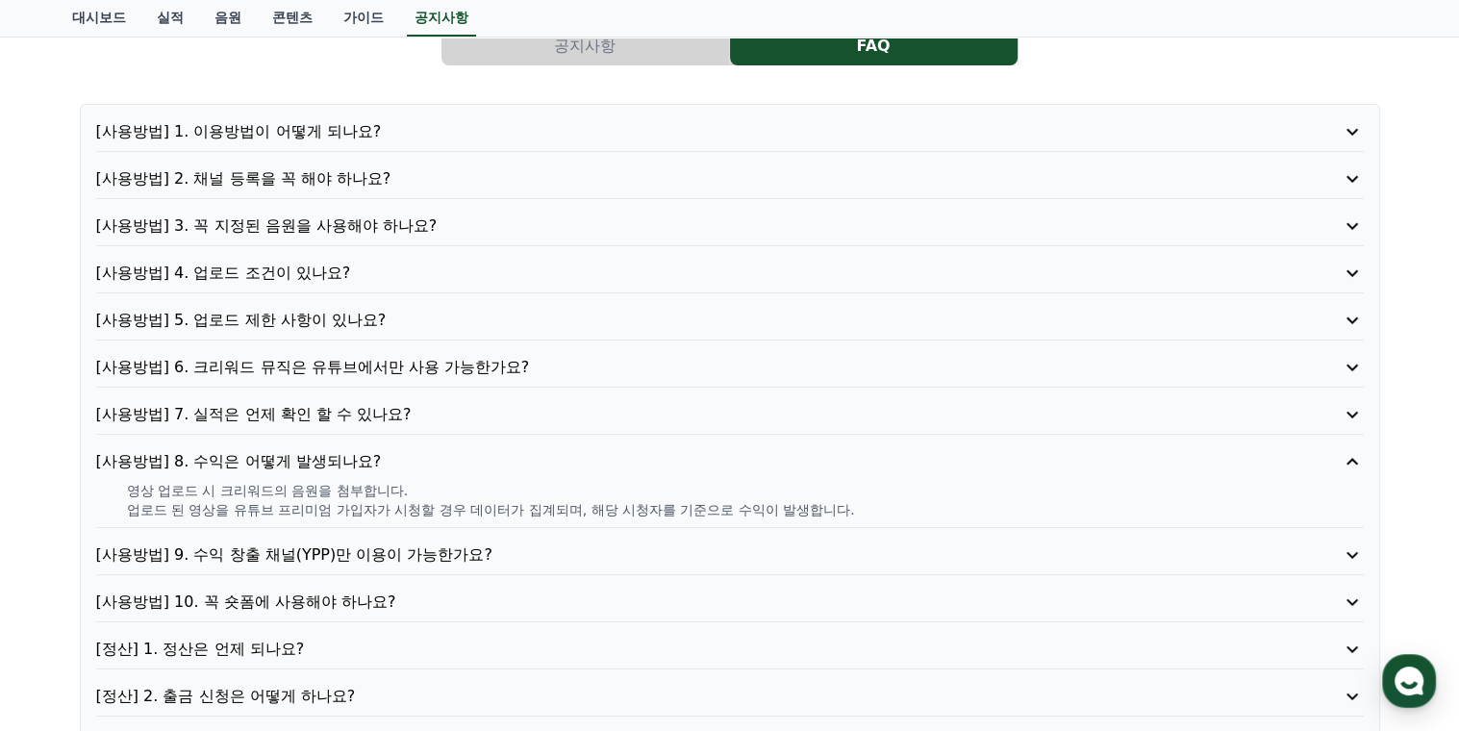
click at [396, 557] on p "[사용방법] 9. 수익 창출 채널(YPP)만 이용이 가능한가요?" at bounding box center [679, 554] width 1166 height 23
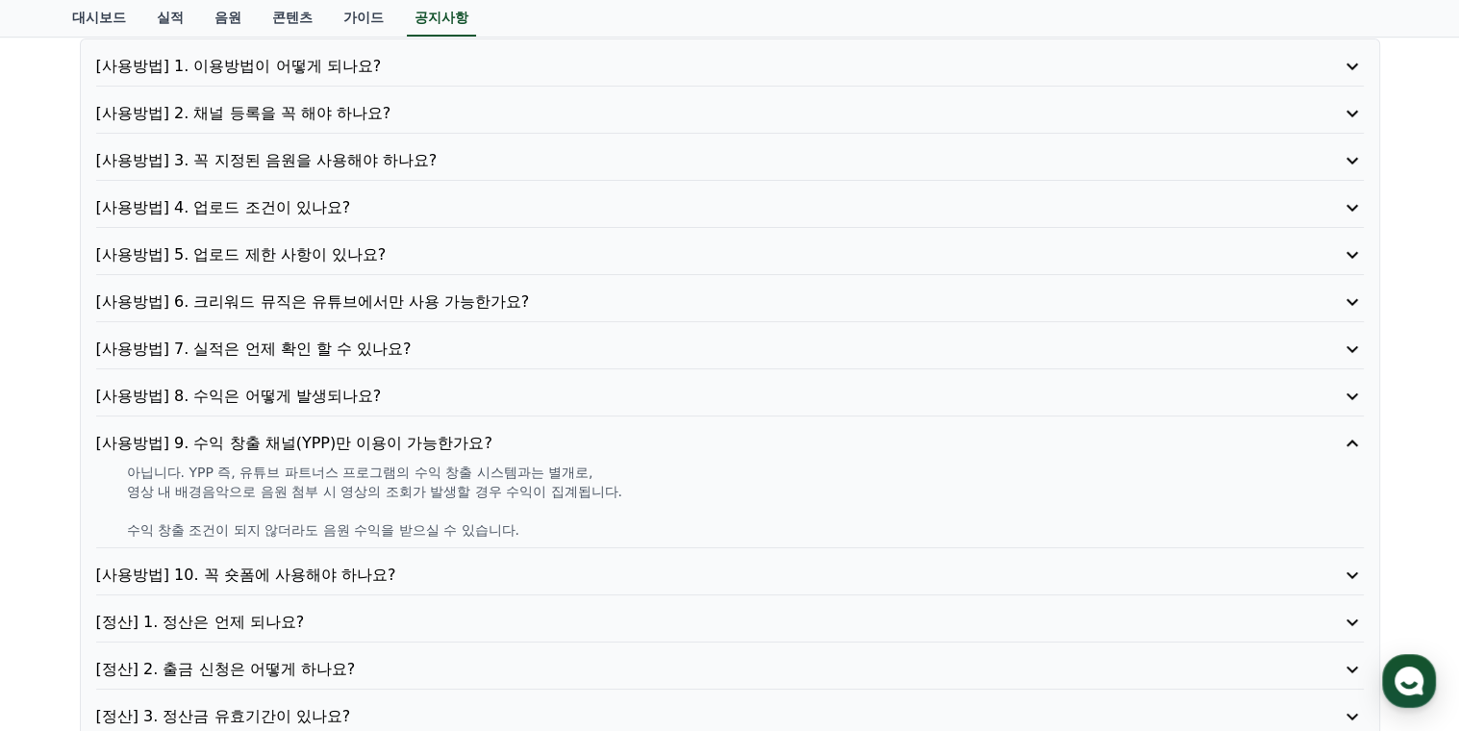
scroll to position [192, 0]
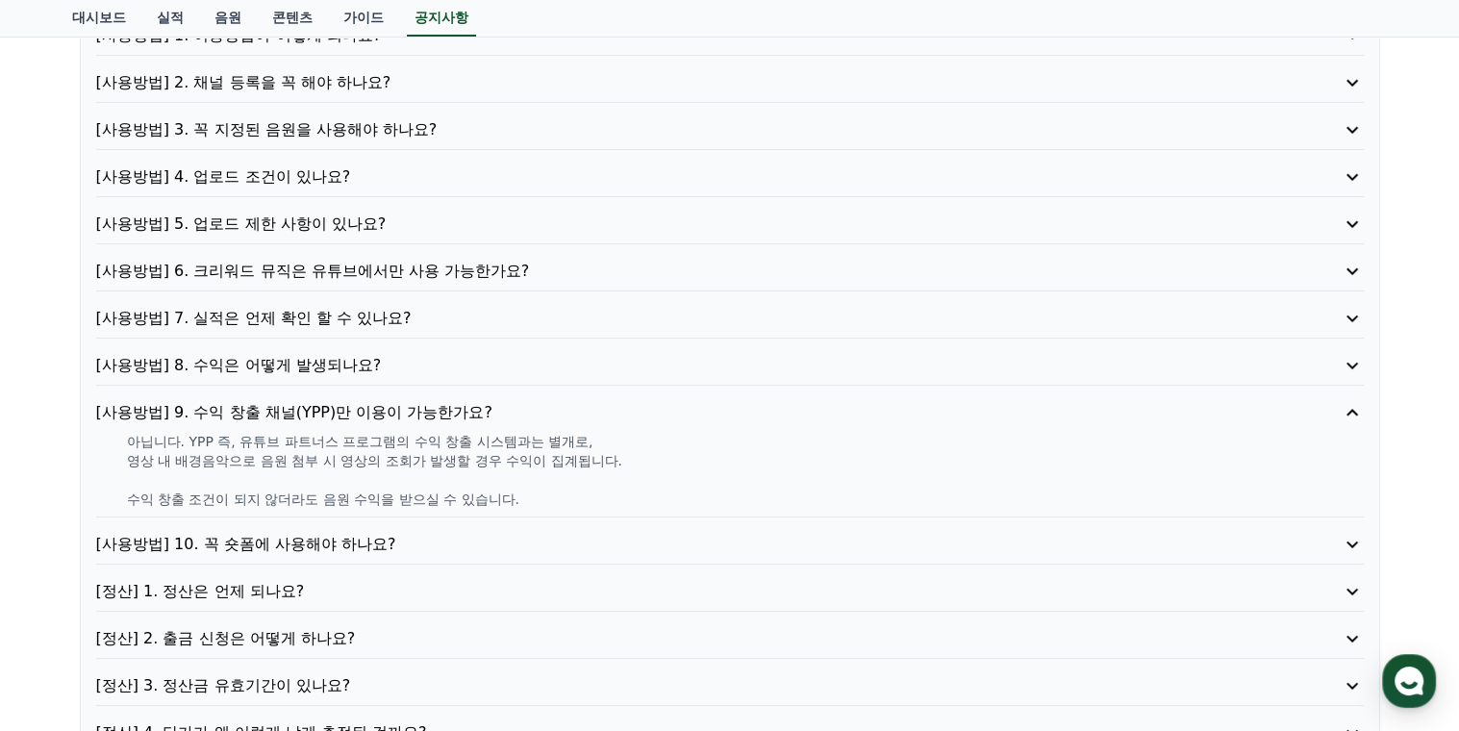
click at [381, 551] on p "[사용방법] 10. 꼭 숏폼에 사용해야 하나요?" at bounding box center [679, 544] width 1166 height 23
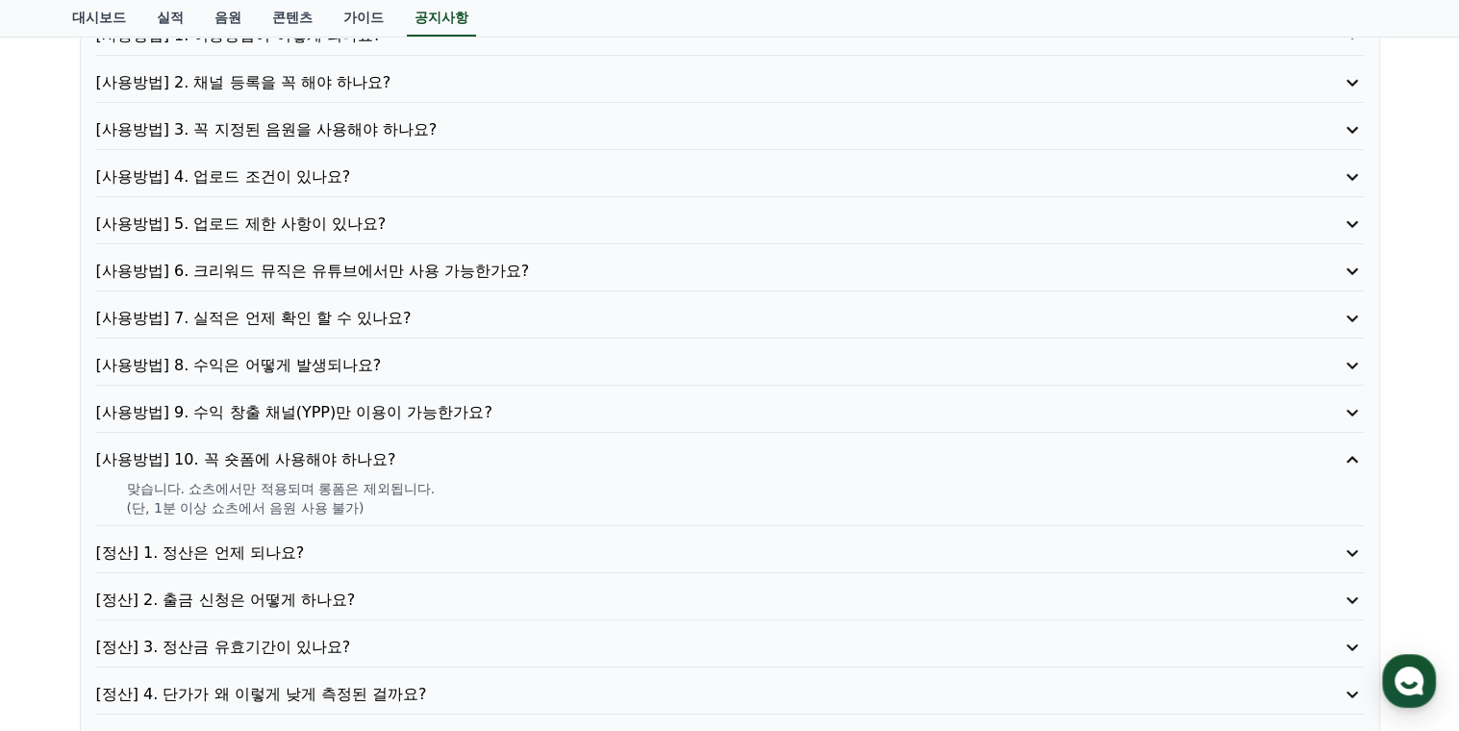
click at [304, 551] on p "[정산] 1. 정산은 언제 되나요?" at bounding box center [679, 552] width 1166 height 23
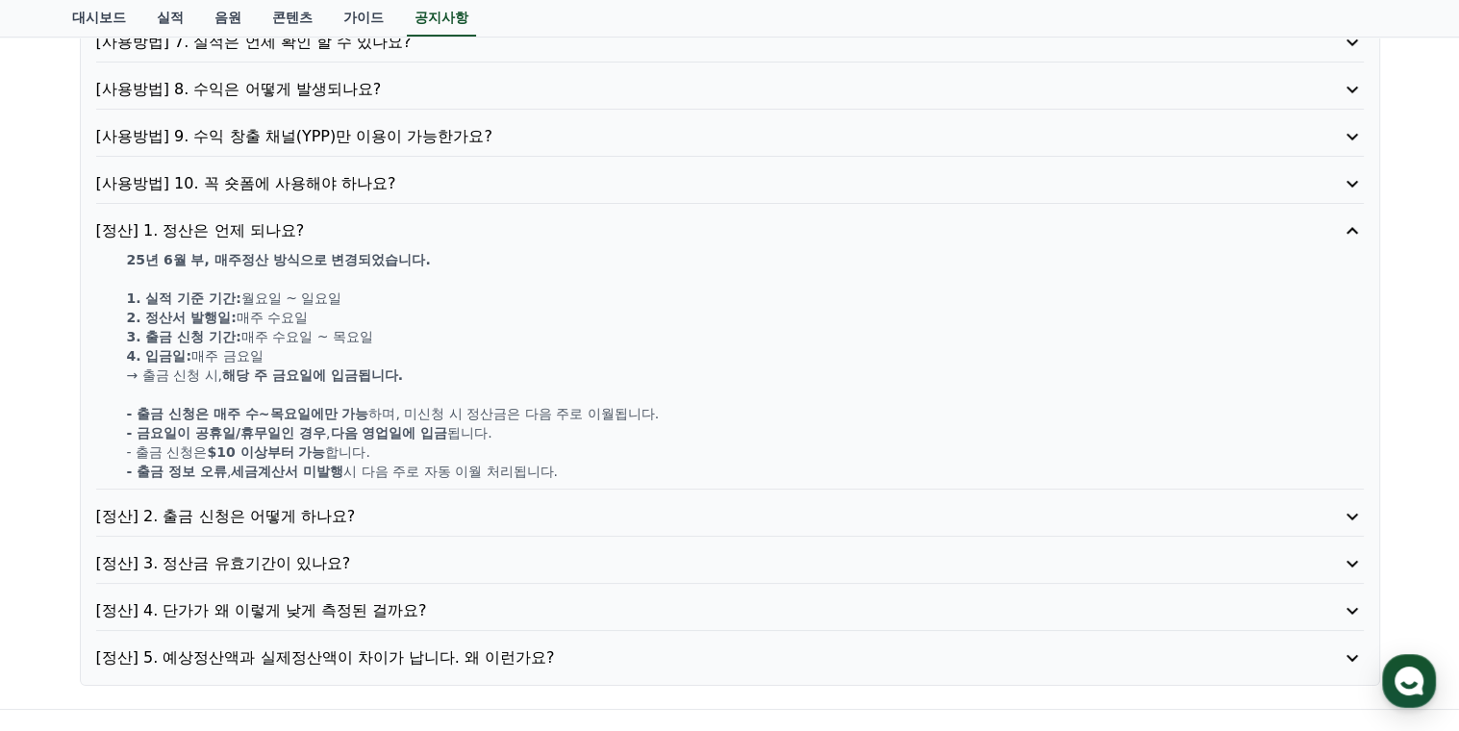
scroll to position [481, 0]
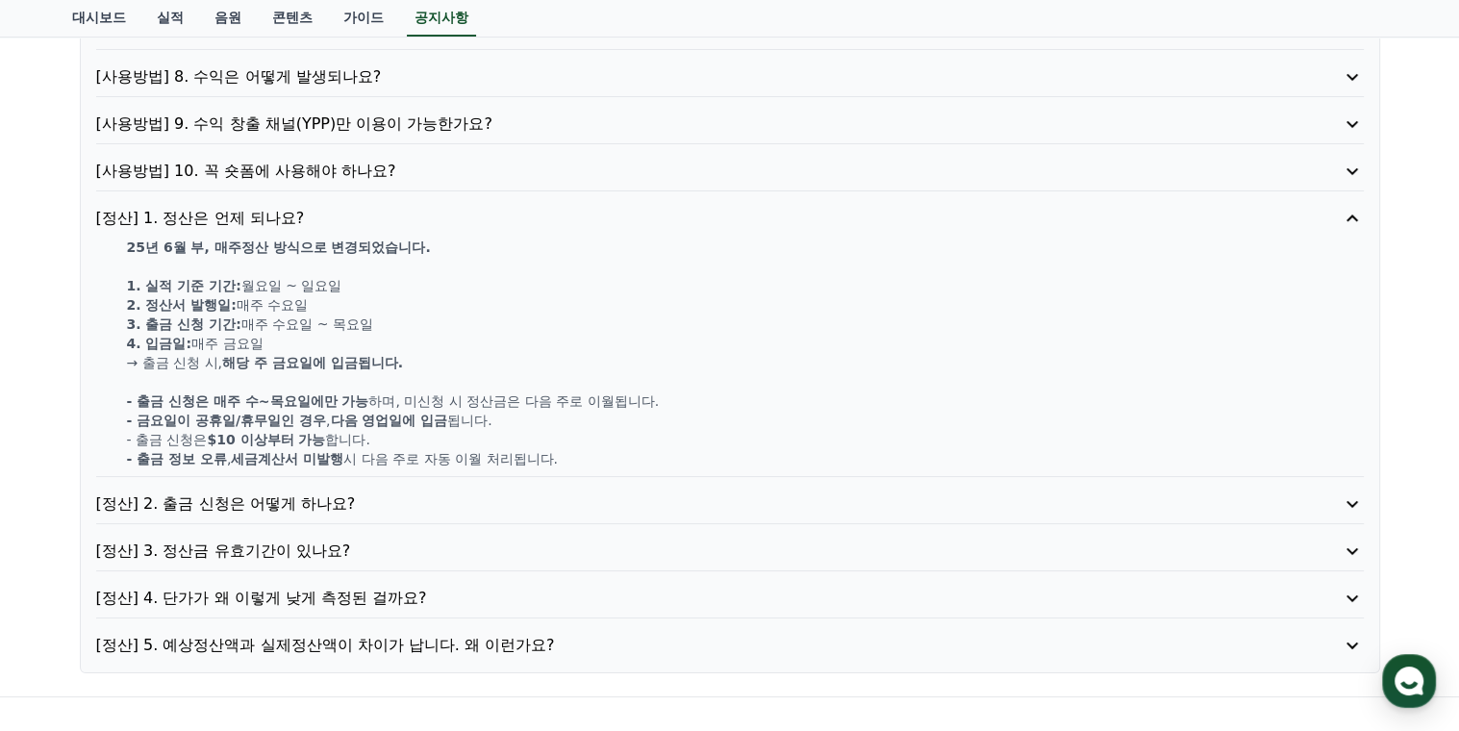
click at [209, 508] on p "[정산] 2. 출금 신청은 어떻게 하나요?" at bounding box center [679, 503] width 1166 height 23
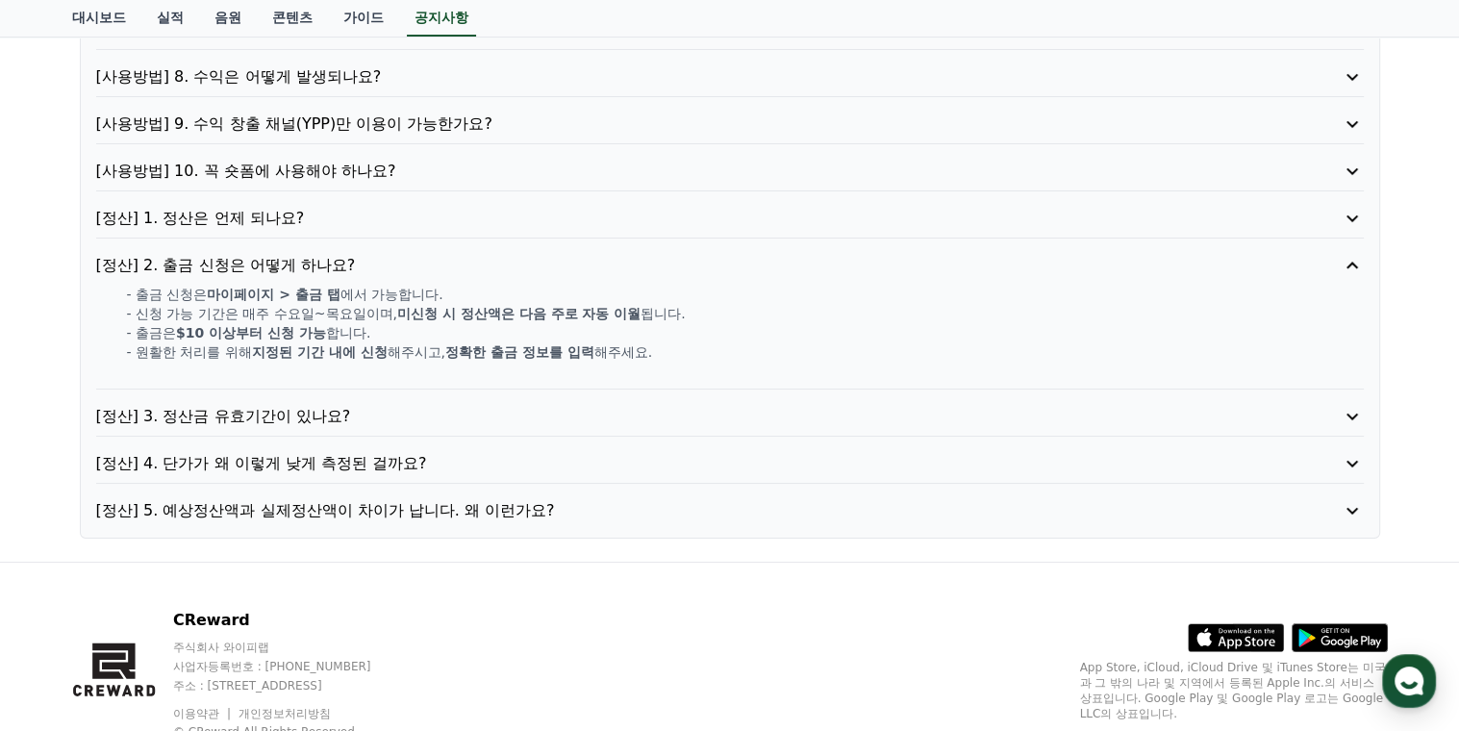
click at [238, 405] on p "[정산] 3. 정산금 유효기간이 있나요?" at bounding box center [679, 416] width 1166 height 23
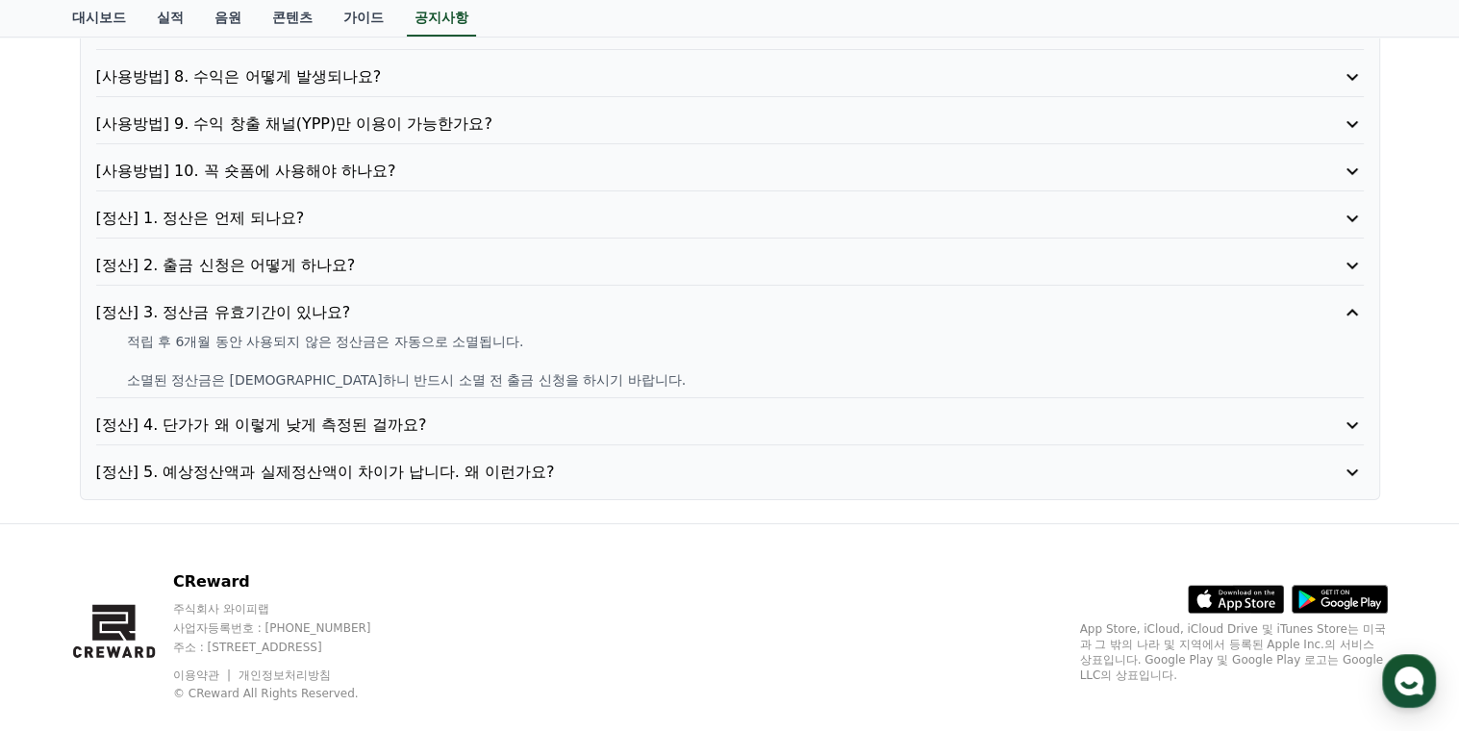
click at [254, 431] on p "[정산] 4. 단가가 왜 이렇게 낮게 측정된 걸까요?" at bounding box center [679, 424] width 1166 height 23
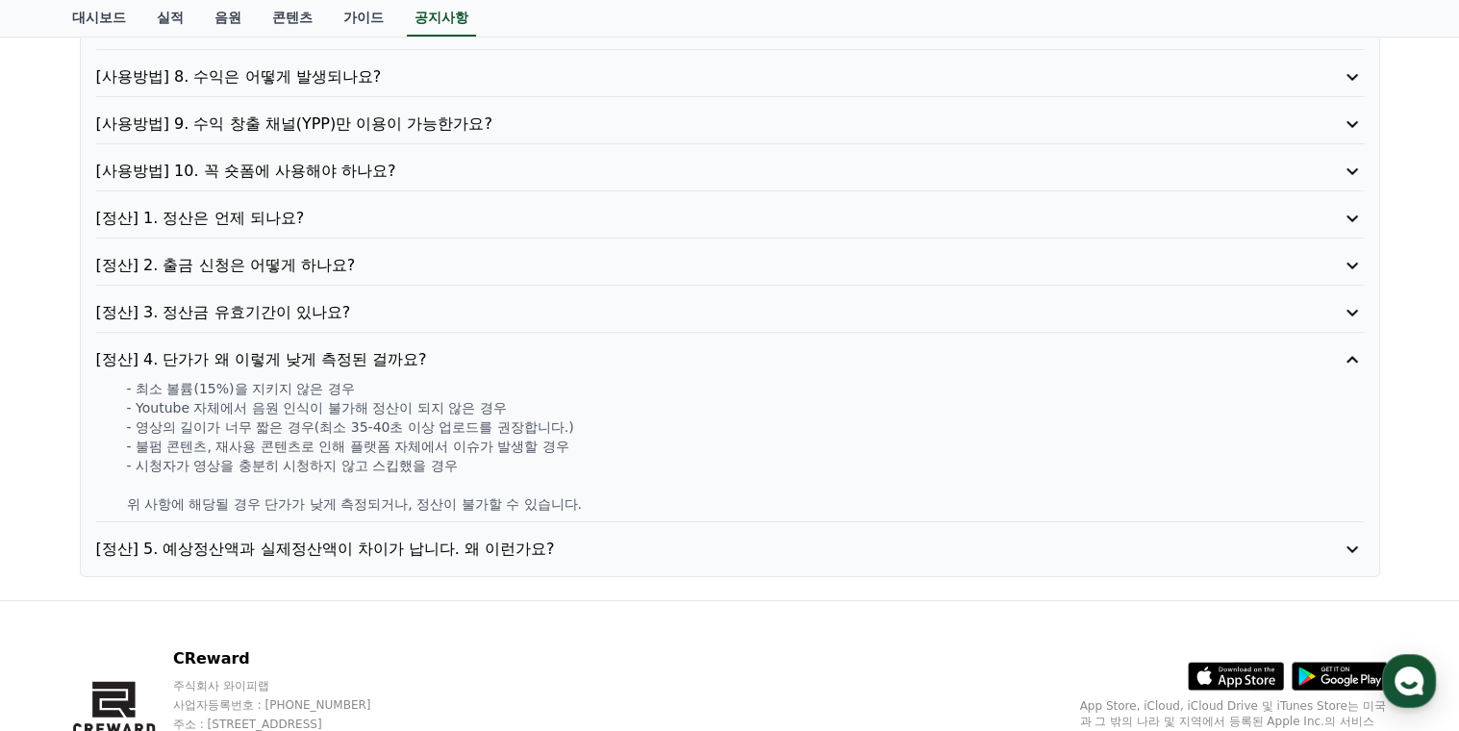
drag, startPoint x: 211, startPoint y: 383, endPoint x: 443, endPoint y: 418, distance: 235.4
click at [443, 418] on div "- 최소 볼륨(15%)을 지키지 않은 경우 - Youtube 자체에서 음원 인식이 불가해 정산이 되지 않은 경우 - 영상의 길이가 너무 짧은 …" at bounding box center [729, 446] width 1267 height 135
click at [231, 554] on p "[정산] 5. 예상정산액과 실제정산액이 차이가 납니다. 왜 이런가요?" at bounding box center [679, 549] width 1166 height 23
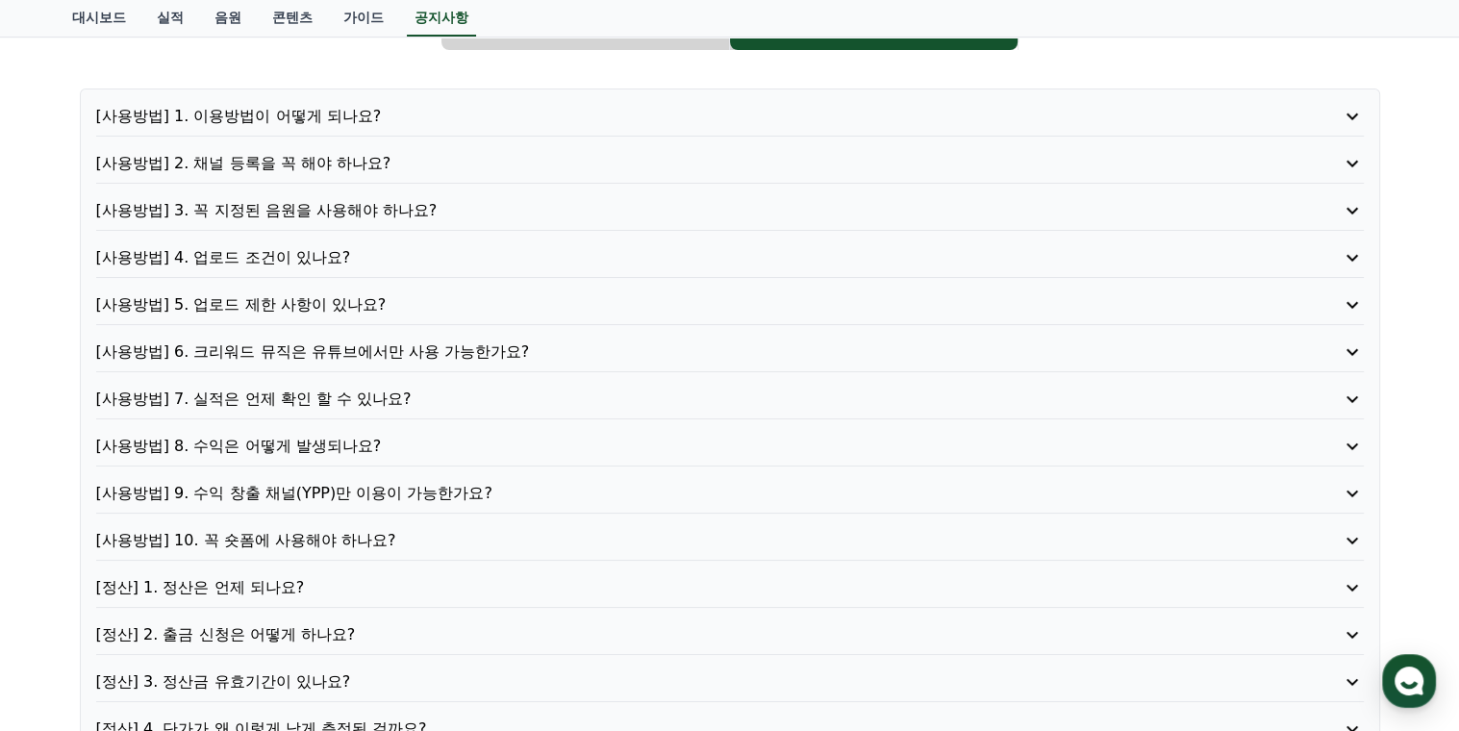
scroll to position [0, 0]
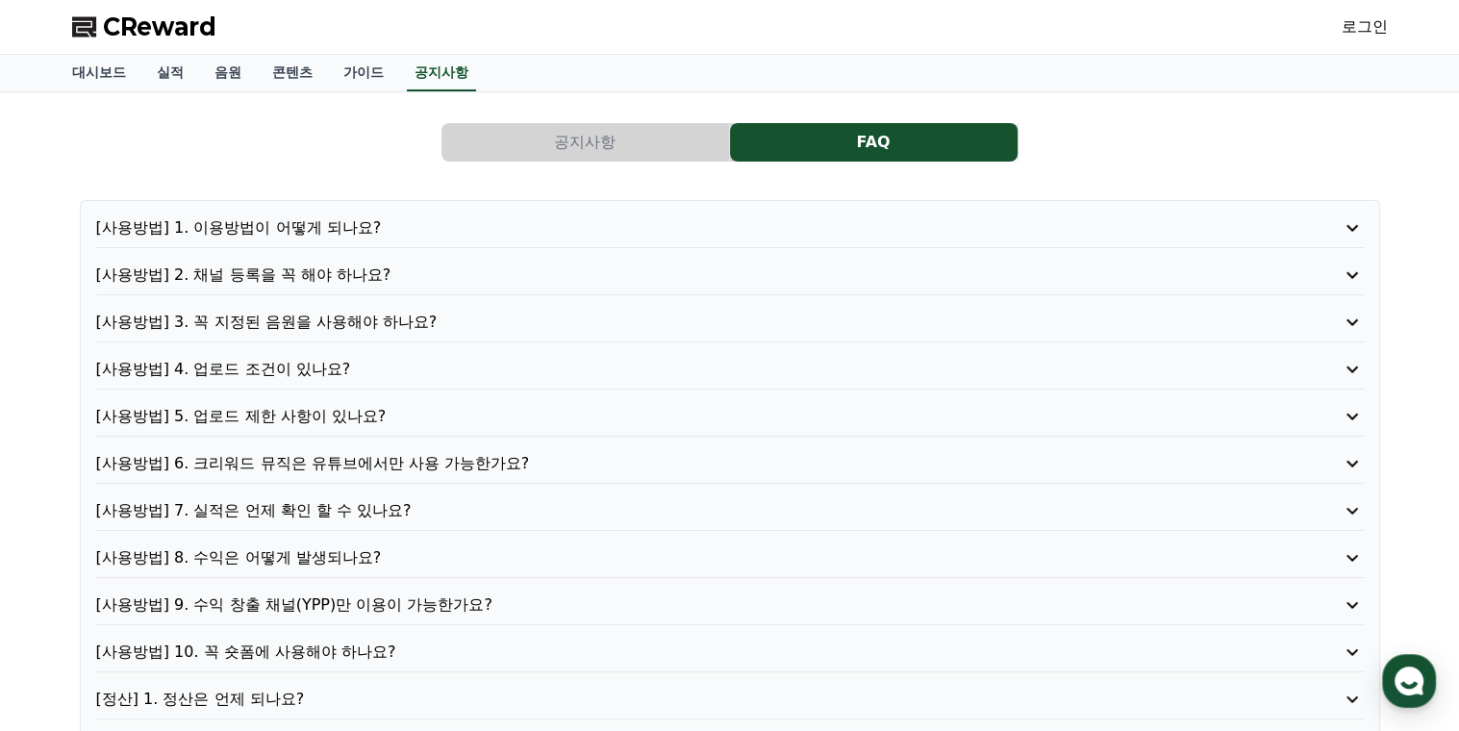
click at [1356, 28] on link "로그인" at bounding box center [1364, 26] width 46 height 23
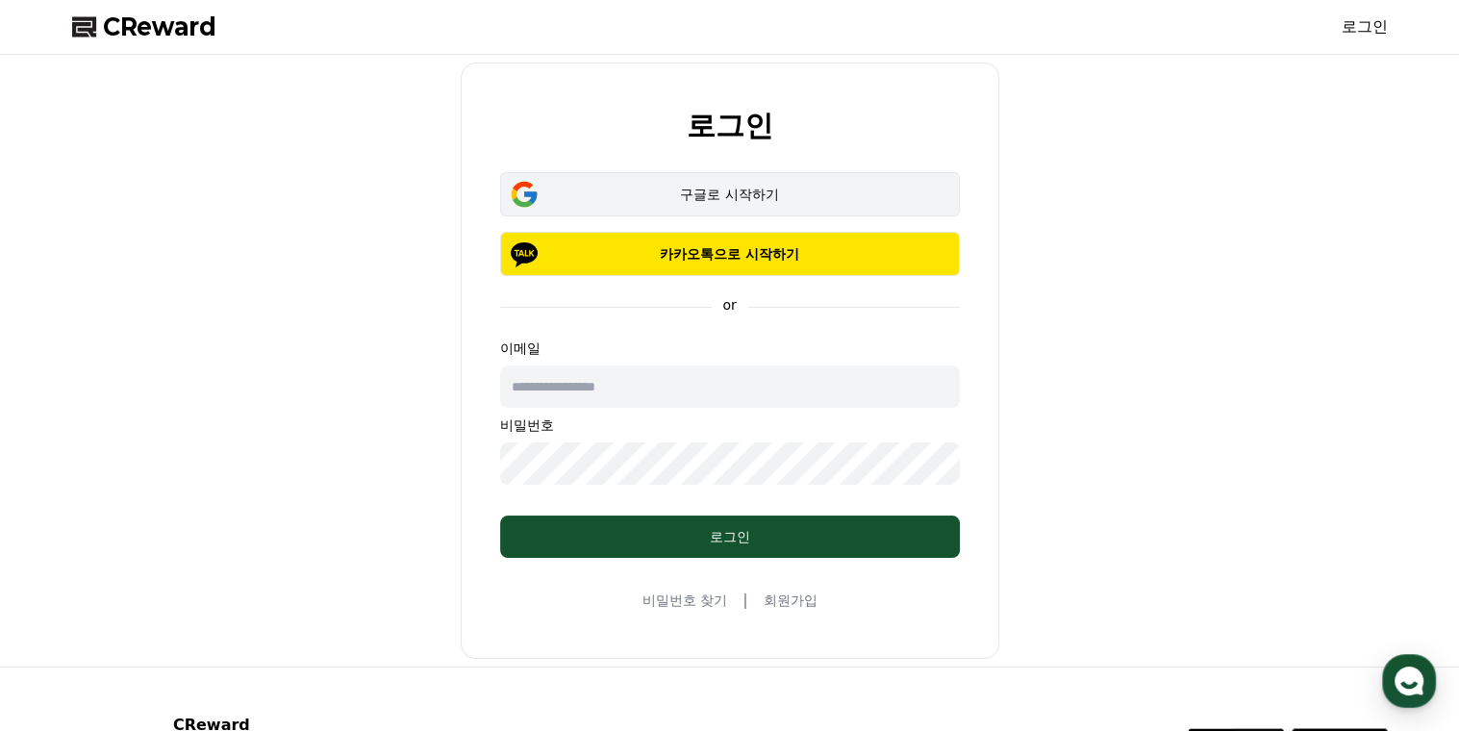
click at [769, 188] on div "구글로 시작하기" at bounding box center [730, 194] width 404 height 19
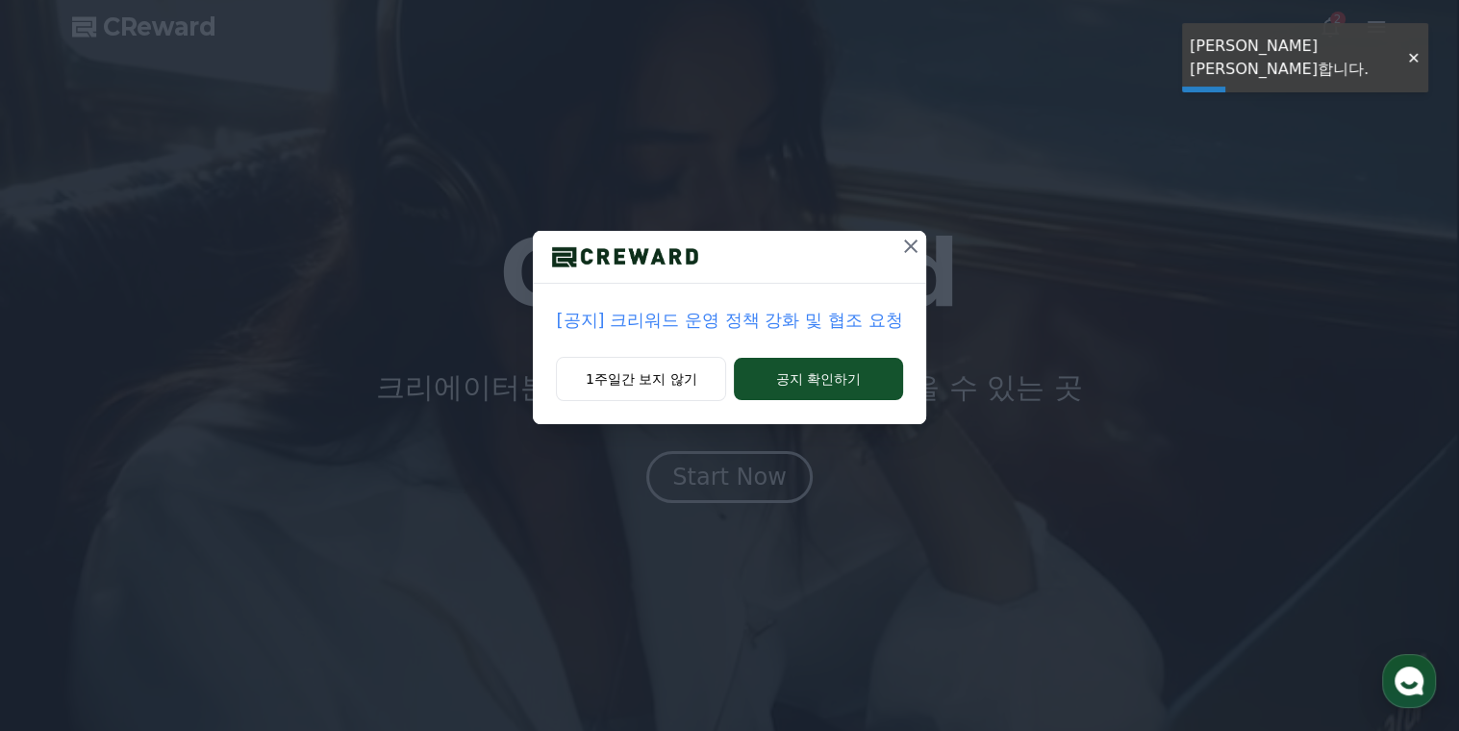
click at [903, 245] on icon at bounding box center [910, 246] width 23 height 23
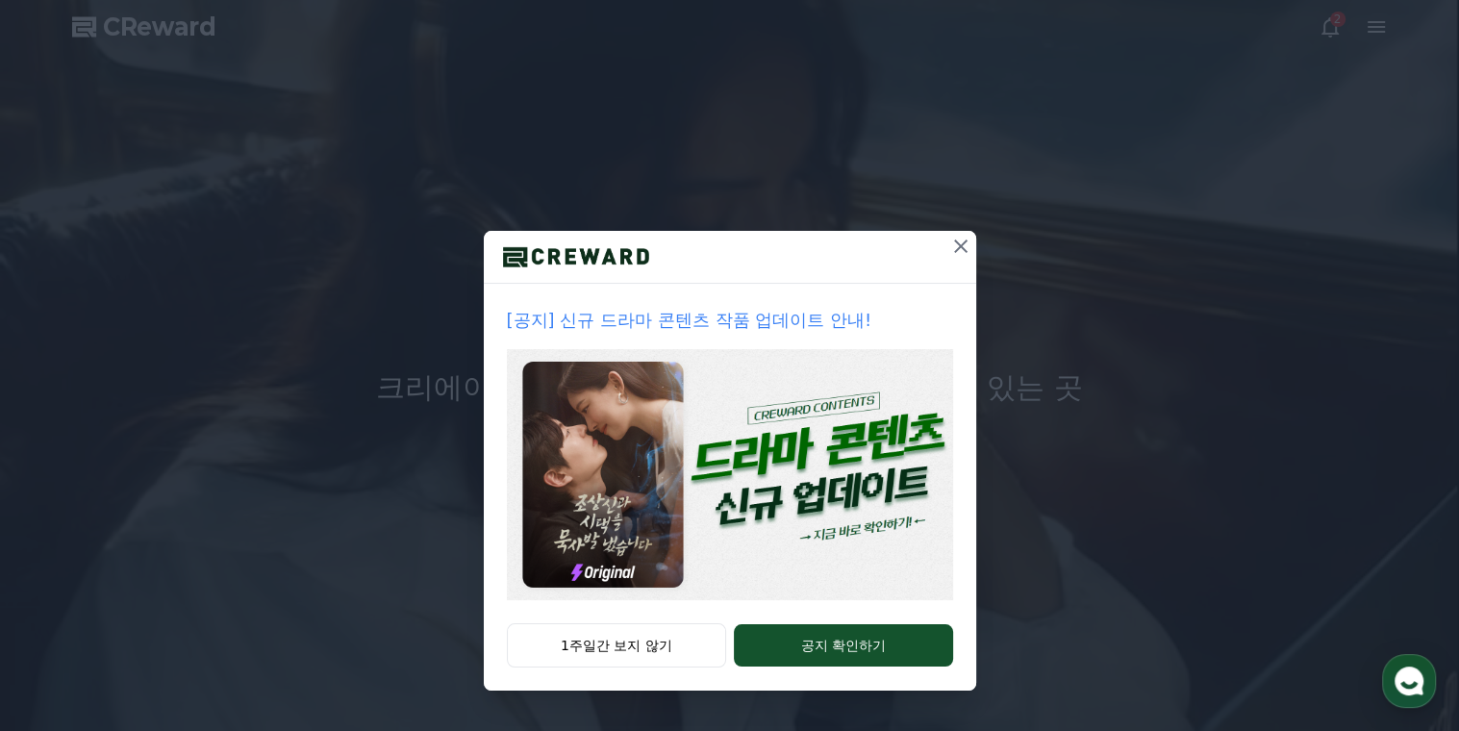
click at [965, 241] on icon at bounding box center [960, 245] width 13 height 13
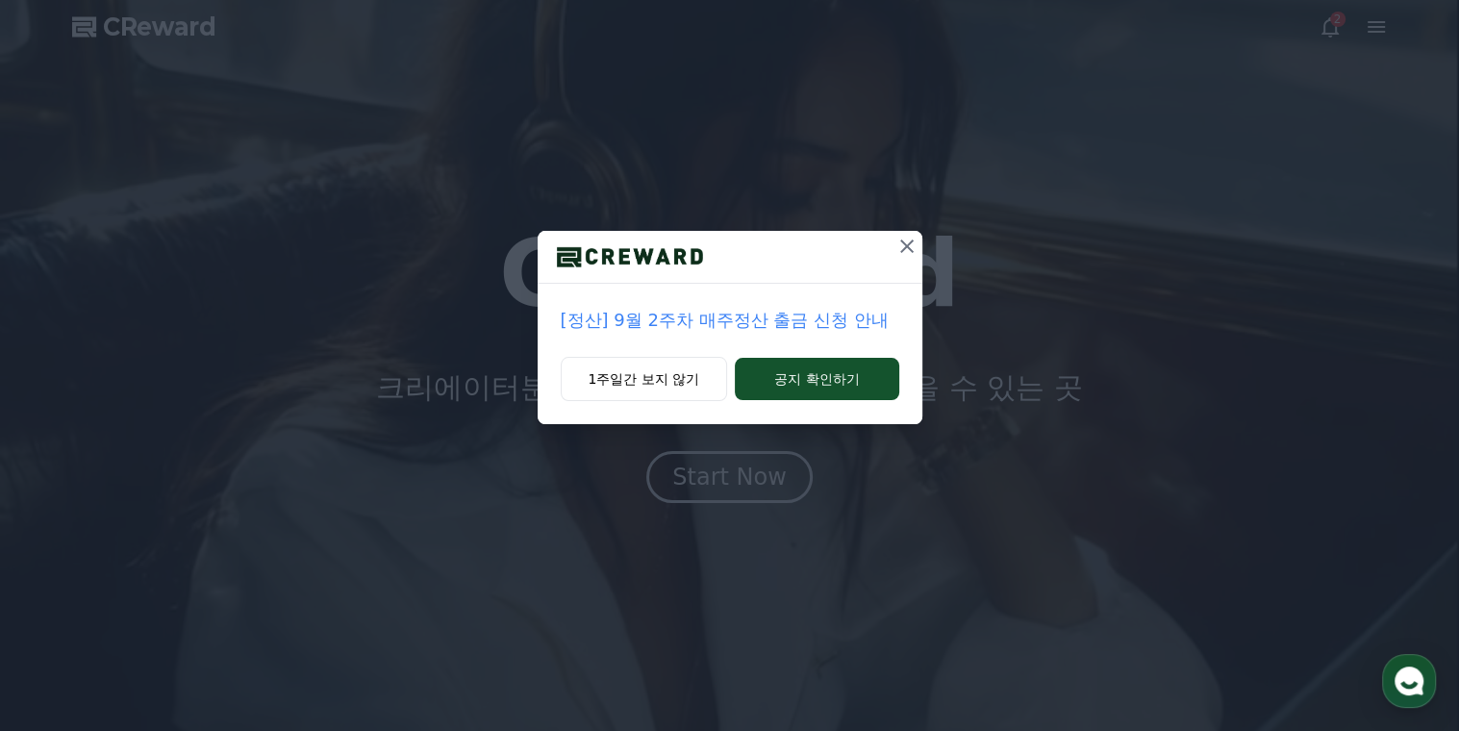
click at [893, 255] on button at bounding box center [906, 246] width 31 height 31
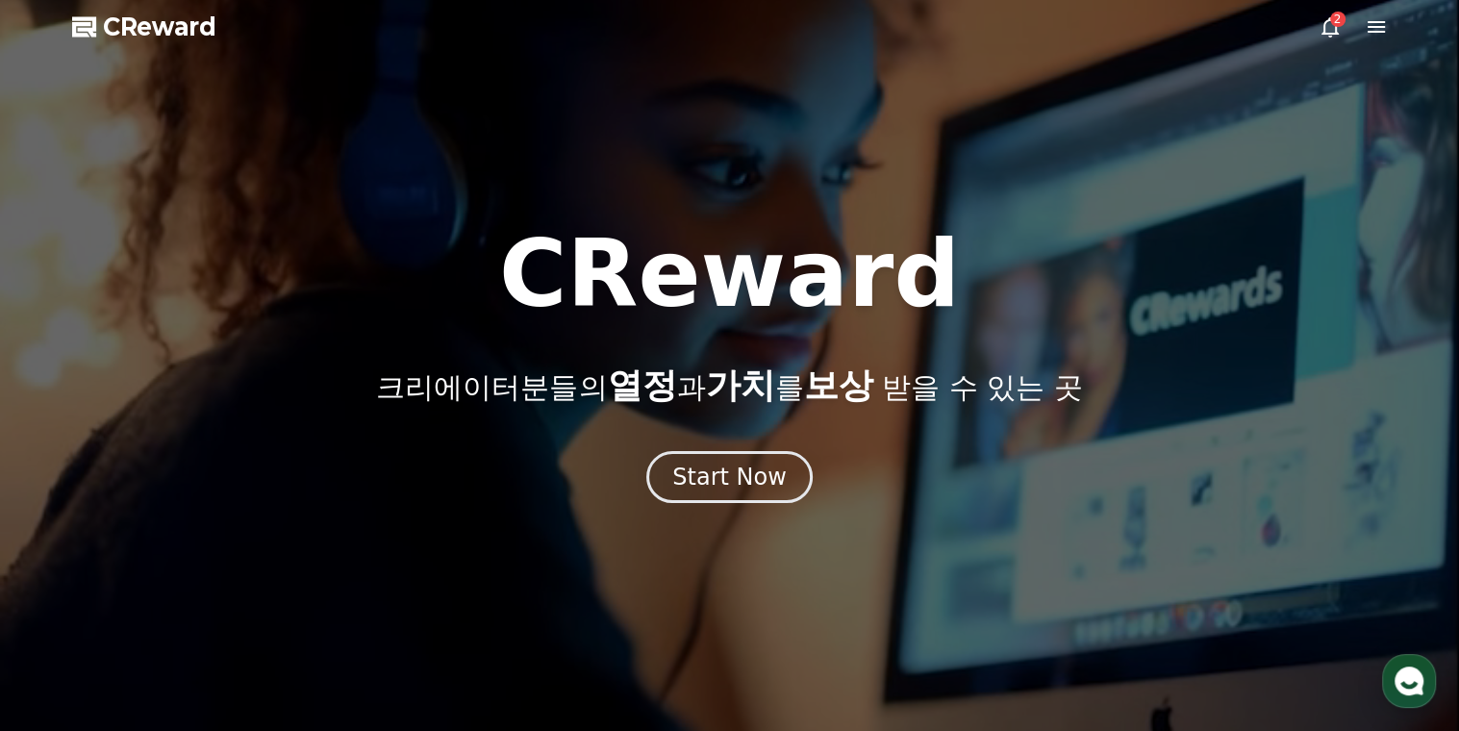
click at [1319, 37] on icon at bounding box center [1329, 26] width 23 height 23
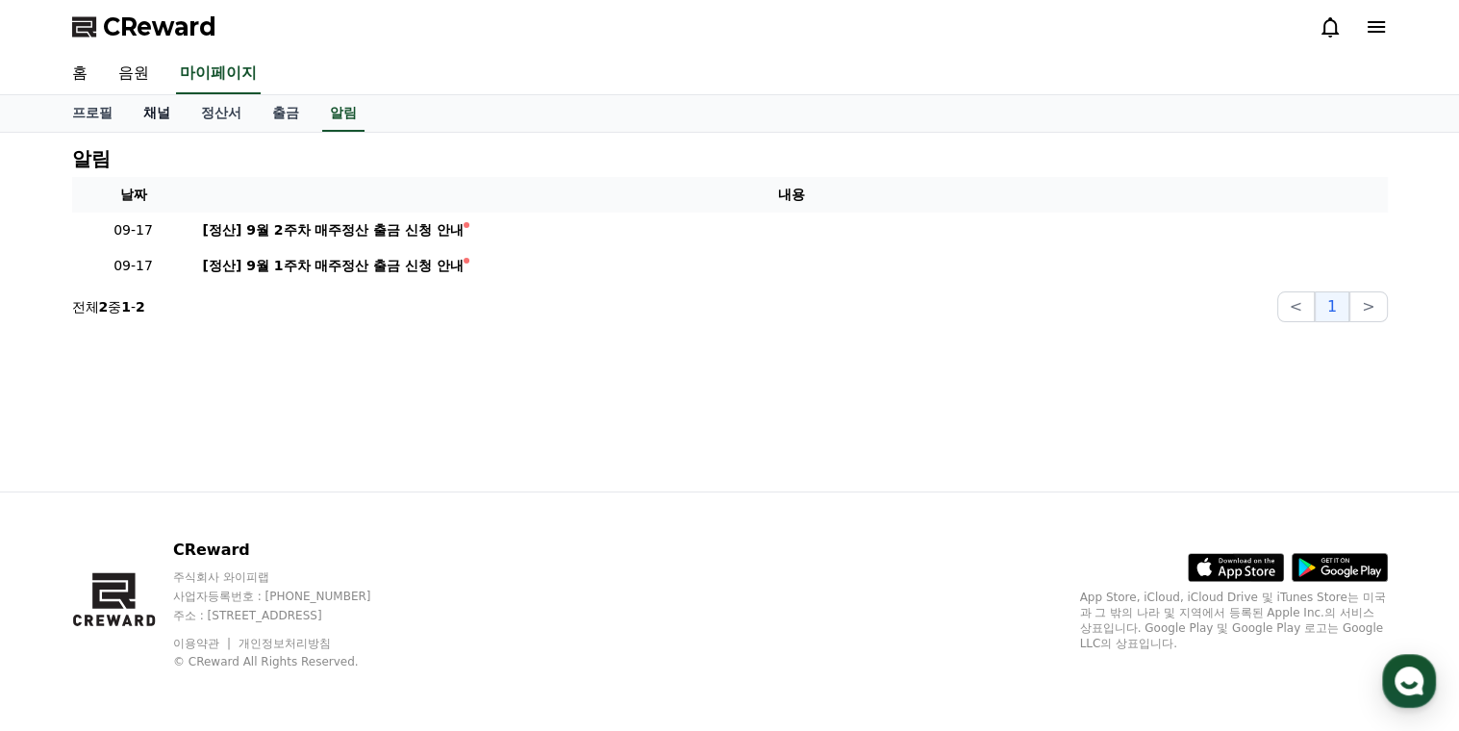
click at [164, 111] on link "채널" at bounding box center [157, 113] width 58 height 37
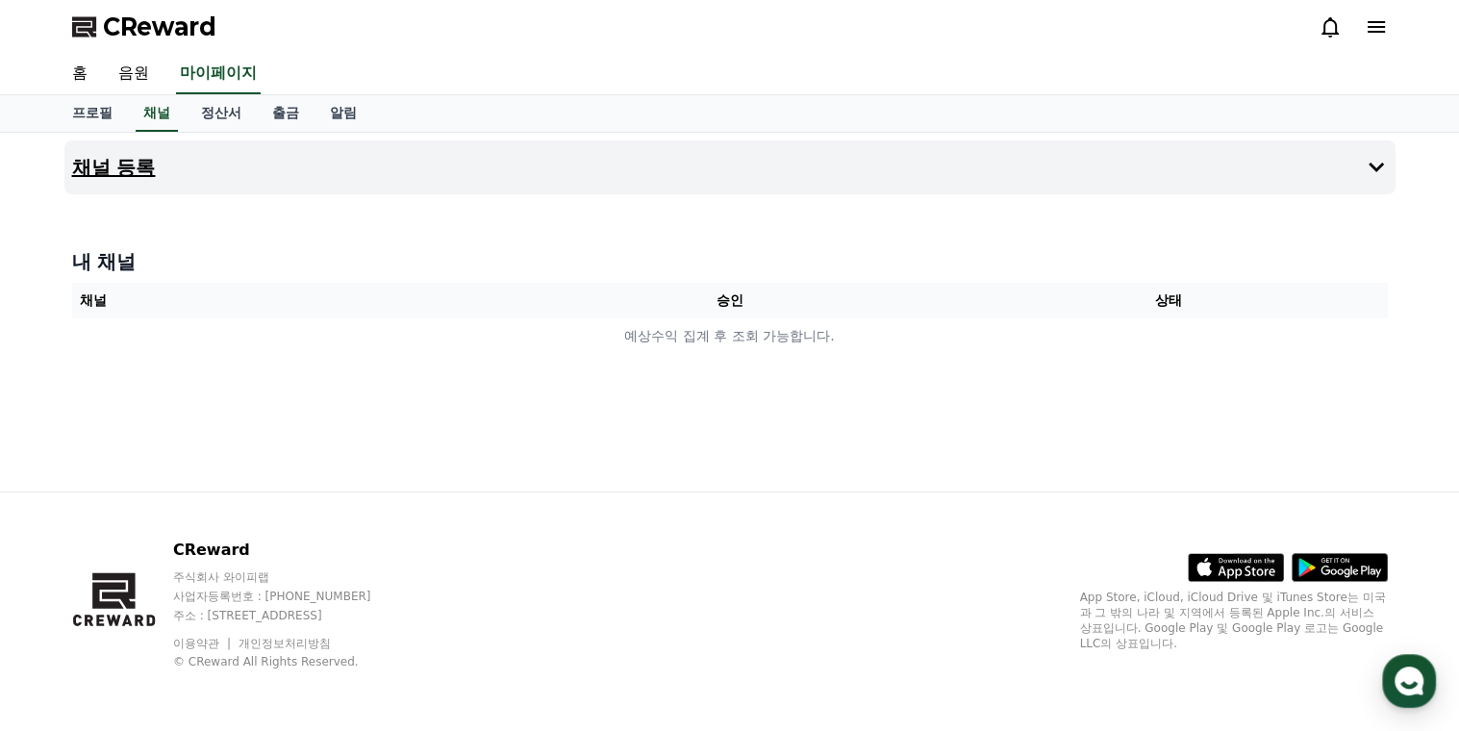
click at [84, 162] on h4 "채널 등록" at bounding box center [114, 167] width 84 height 21
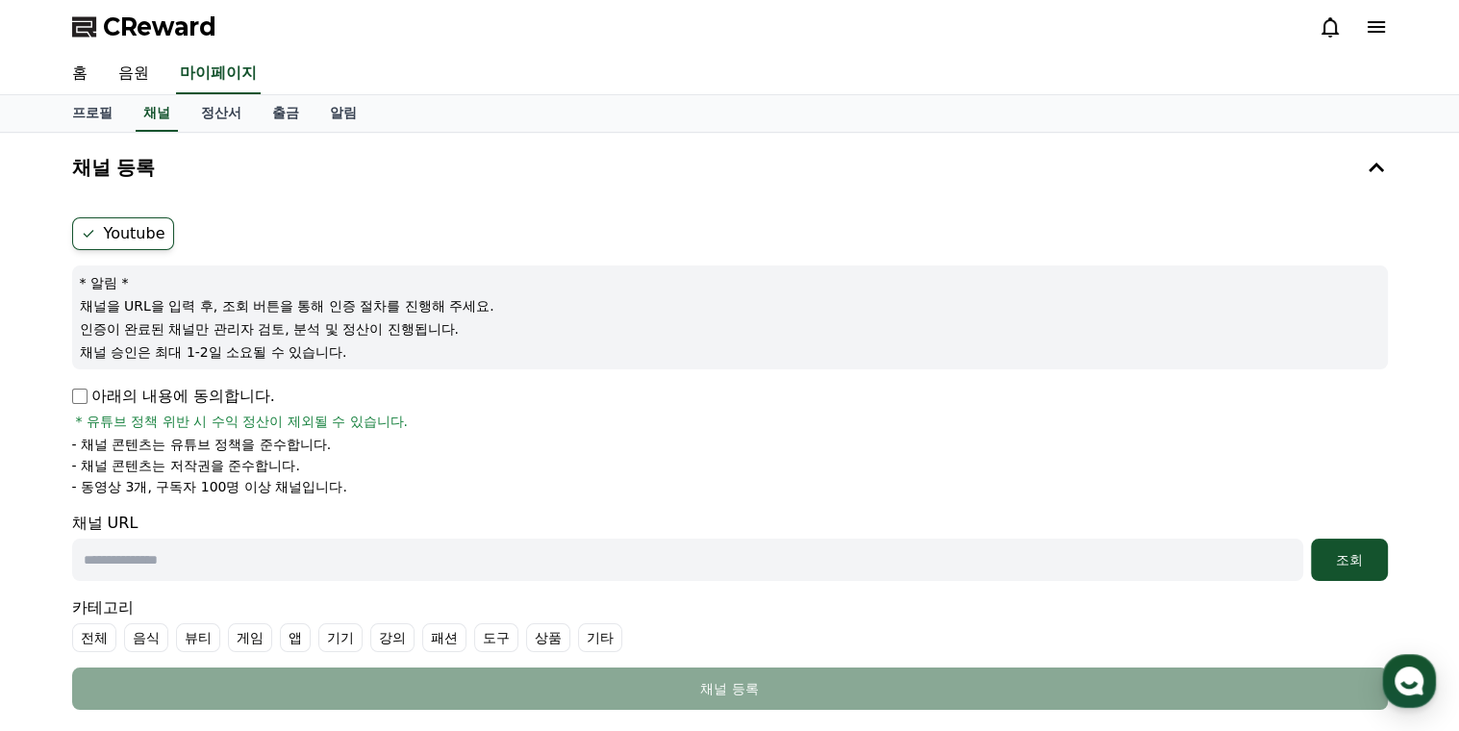
drag, startPoint x: 77, startPoint y: 488, endPoint x: 269, endPoint y: 484, distance: 192.4
click at [269, 484] on p "- 동영상 3개, 구독자 100명 이상 채널입니다." at bounding box center [209, 486] width 275 height 19
drag, startPoint x: 269, startPoint y: 484, endPoint x: 218, endPoint y: 459, distance: 56.8
click at [218, 459] on p "- 채널 콘텐츠는 저작권을 준수합니다." at bounding box center [186, 465] width 228 height 19
drag, startPoint x: 194, startPoint y: 479, endPoint x: 319, endPoint y: 484, distance: 125.1
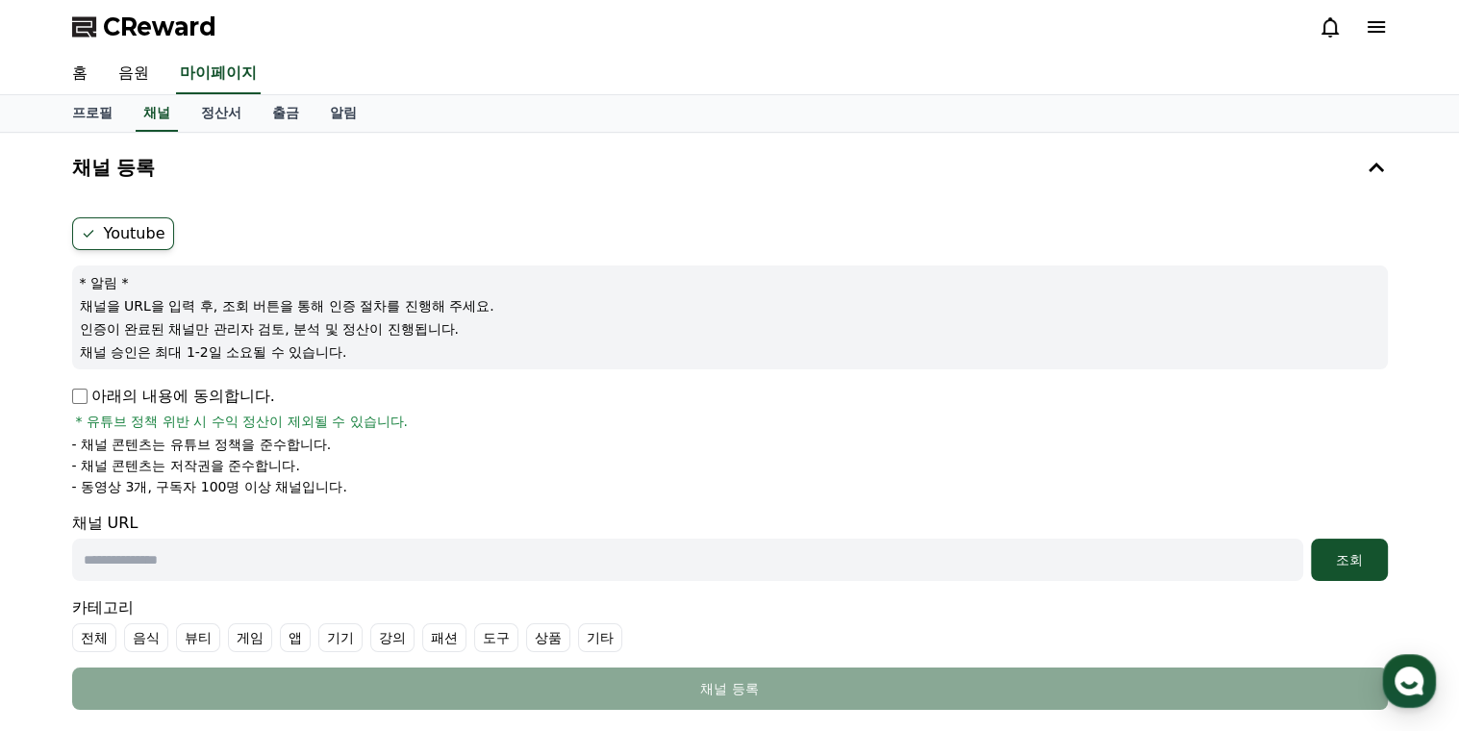
click at [319, 484] on p "- 동영상 3개, 구독자 100명 이상 채널입니다." at bounding box center [209, 486] width 275 height 19
drag, startPoint x: 319, startPoint y: 484, endPoint x: 223, endPoint y: 445, distance: 103.6
click at [223, 445] on p "- 채널 콘텐츠는 유튜브 정책을 준수합니다." at bounding box center [202, 444] width 260 height 19
